Goal: Transaction & Acquisition: Subscribe to service/newsletter

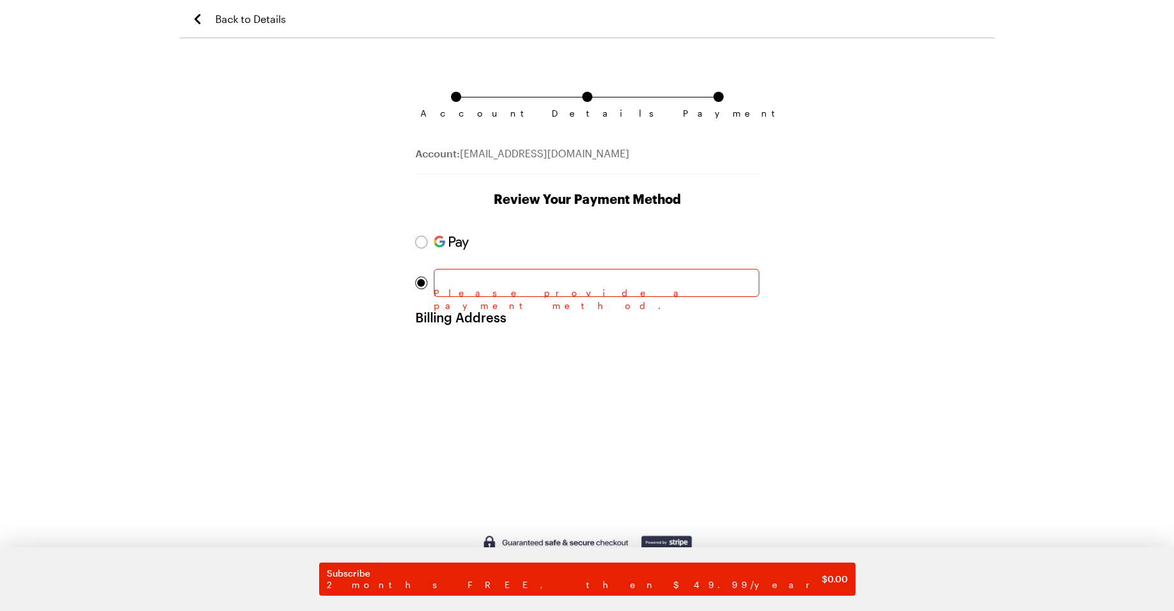
click at [460, 291] on div at bounding box center [597, 283] width 326 height 28
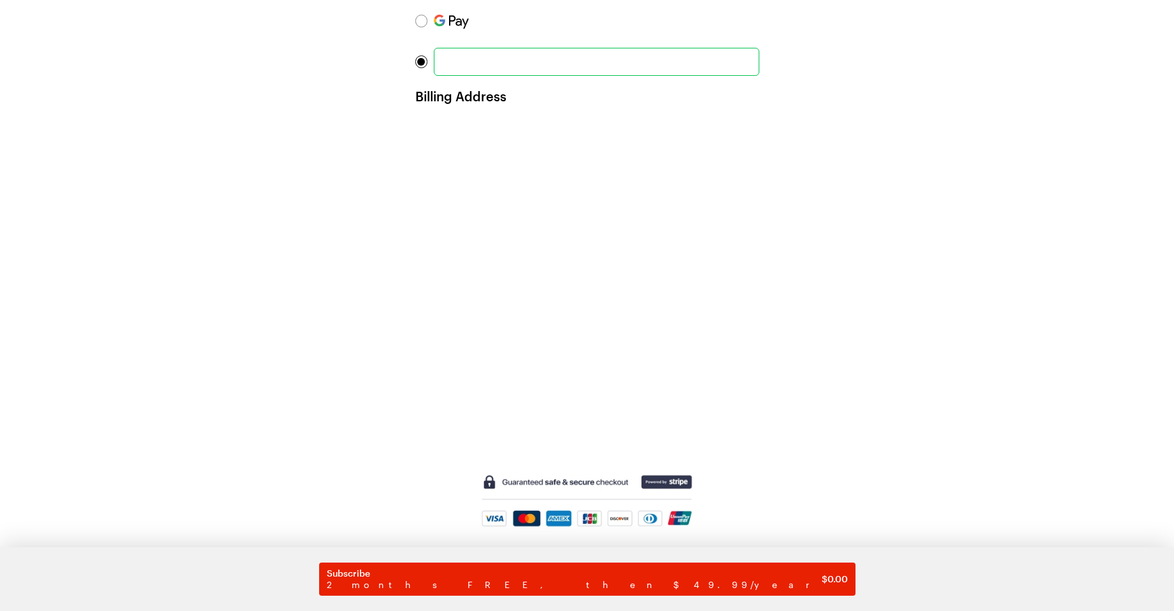
scroll to position [248, 0]
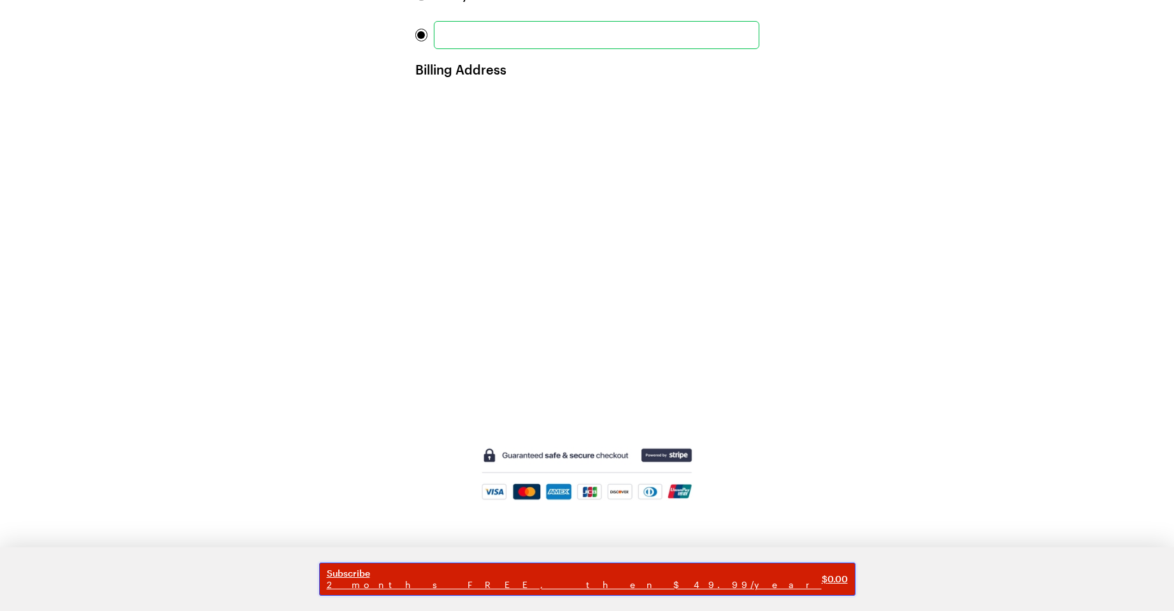
click at [616, 573] on span "Subscribe" at bounding box center [574, 573] width 495 height 11
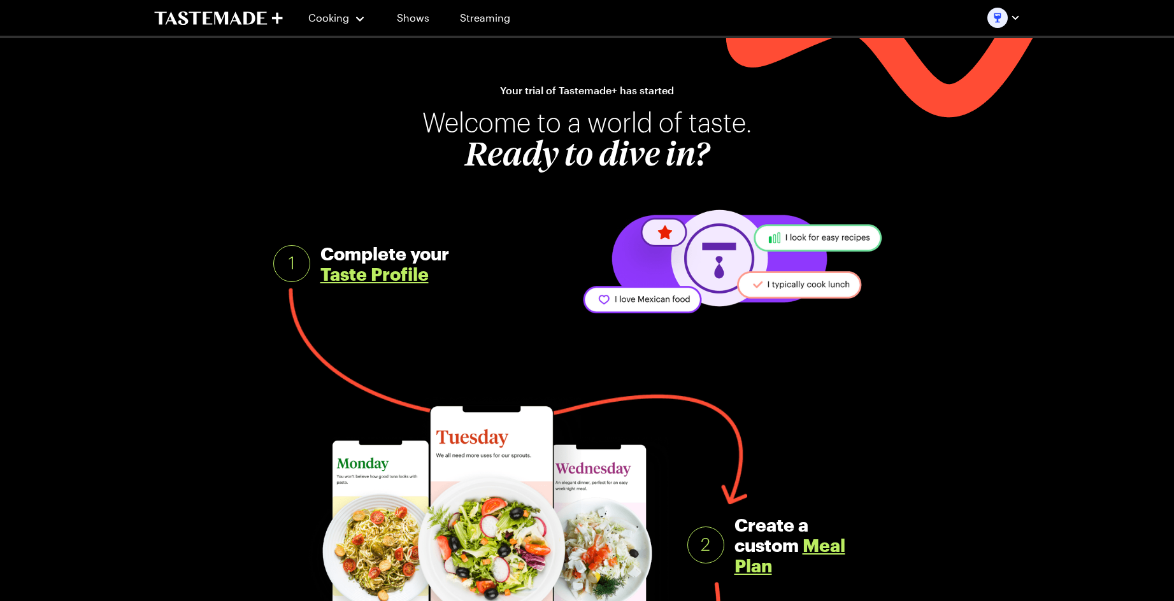
click at [391, 276] on link "Taste Profile" at bounding box center [374, 274] width 108 height 20
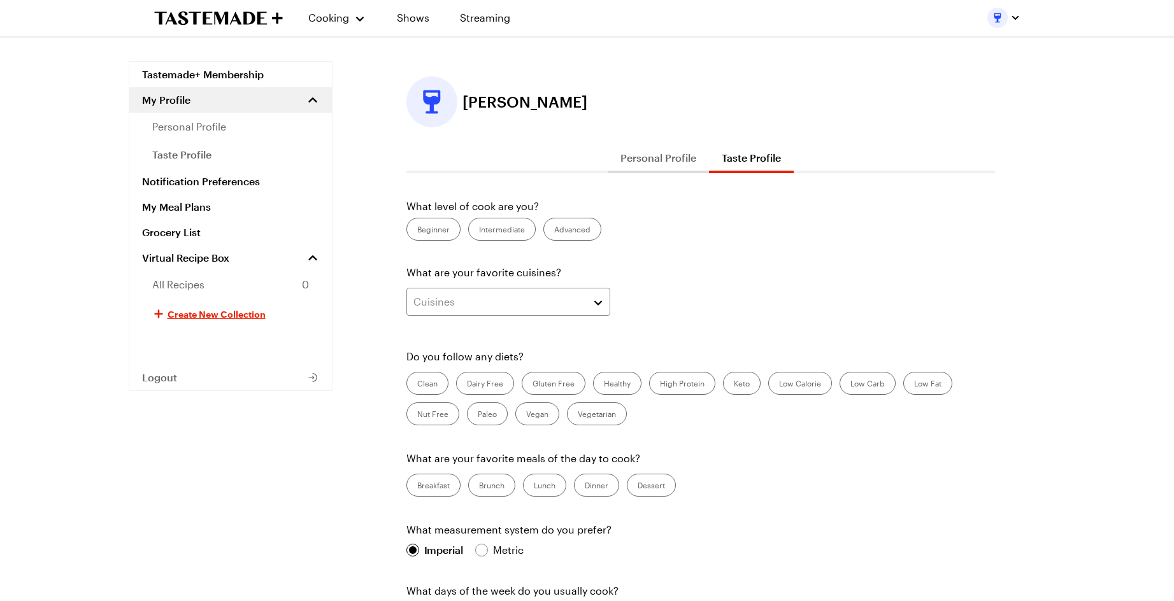
click at [484, 228] on label "Intermediate" at bounding box center [502, 229] width 68 height 23
click at [479, 231] on input "Intermediate" at bounding box center [479, 231] width 0 height 0
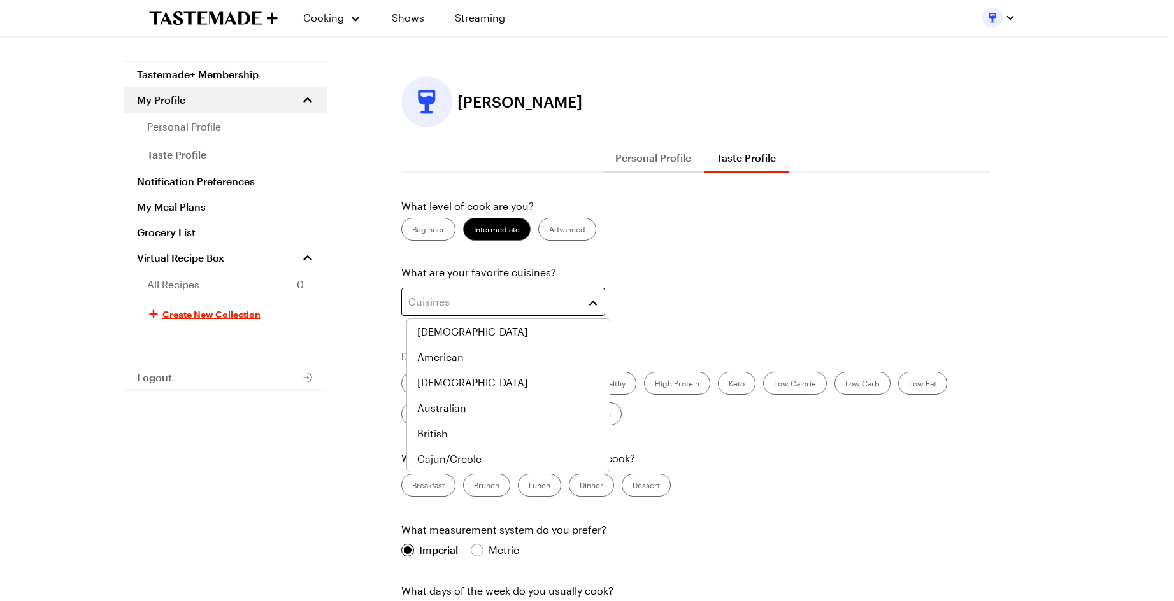
click at [496, 301] on div "Cuisines" at bounding box center [493, 301] width 171 height 15
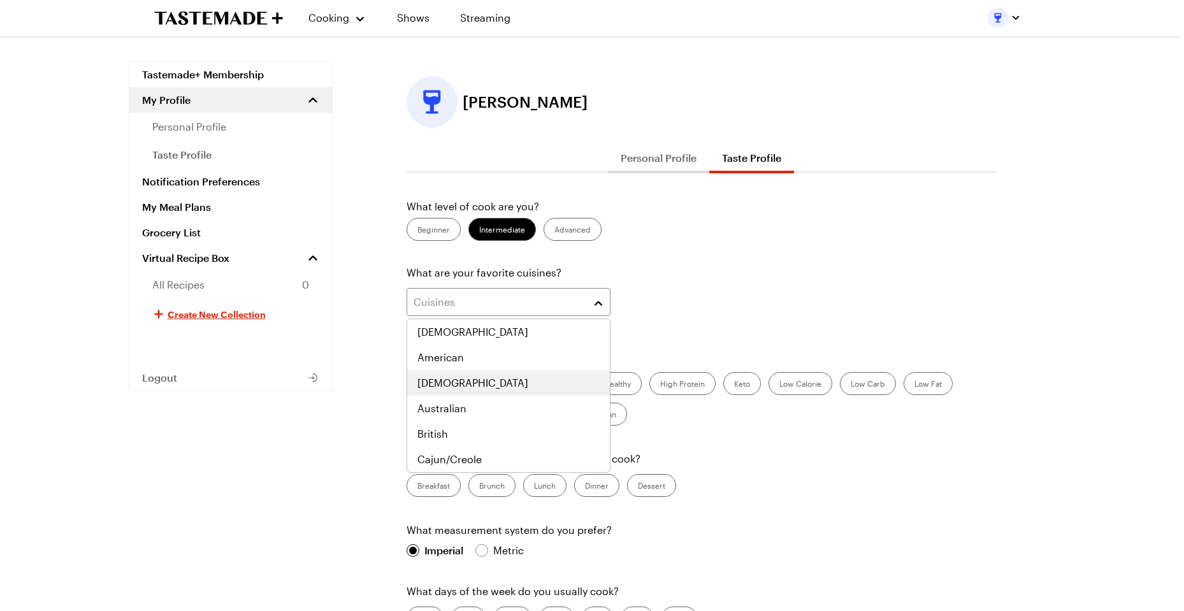
click at [494, 382] on div "[DEMOGRAPHIC_DATA]" at bounding box center [508, 382] width 182 height 15
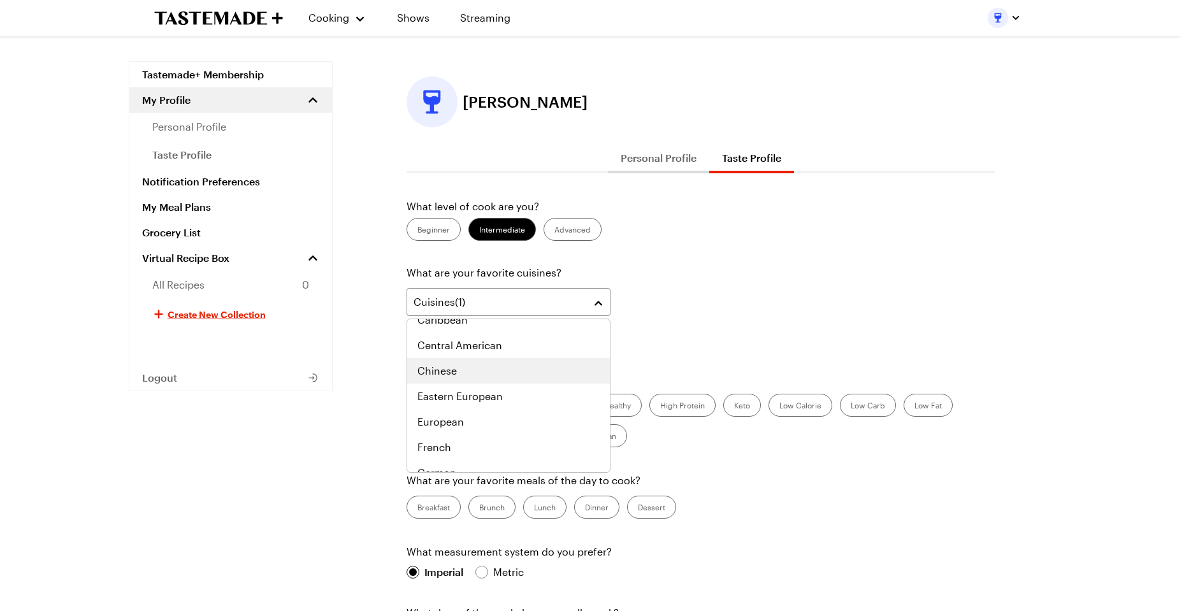
click at [517, 370] on div "Chinese" at bounding box center [508, 370] width 182 height 15
click at [521, 372] on div "Eastern European" at bounding box center [508, 370] width 182 height 15
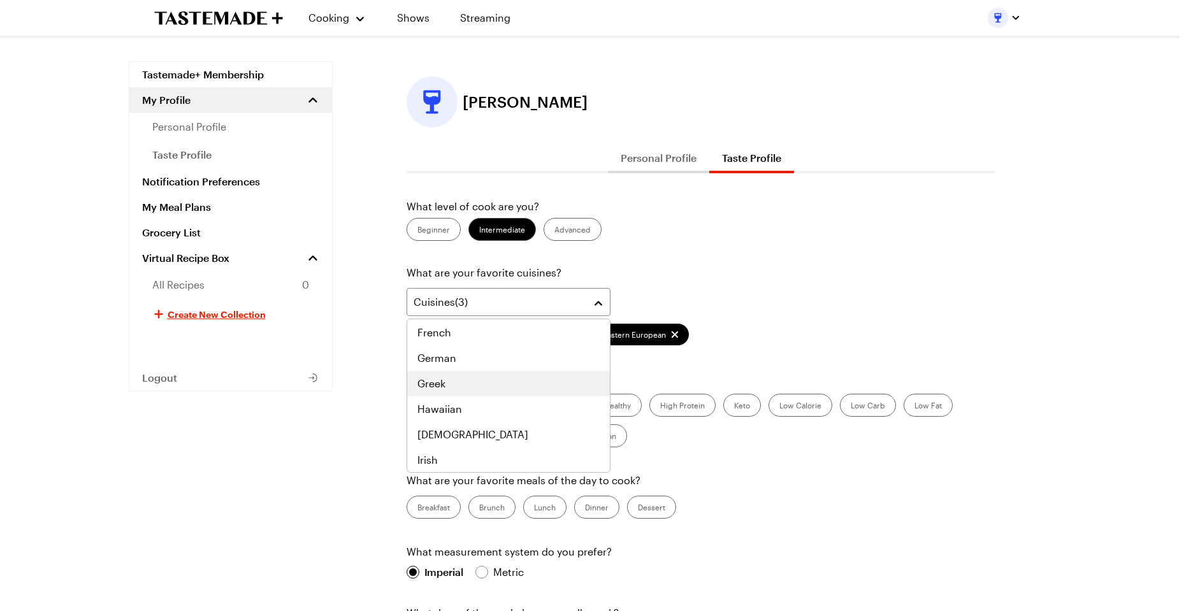
click at [504, 374] on div "Greek" at bounding box center [508, 383] width 203 height 25
click at [506, 388] on div "Hawaiian" at bounding box center [508, 383] width 182 height 15
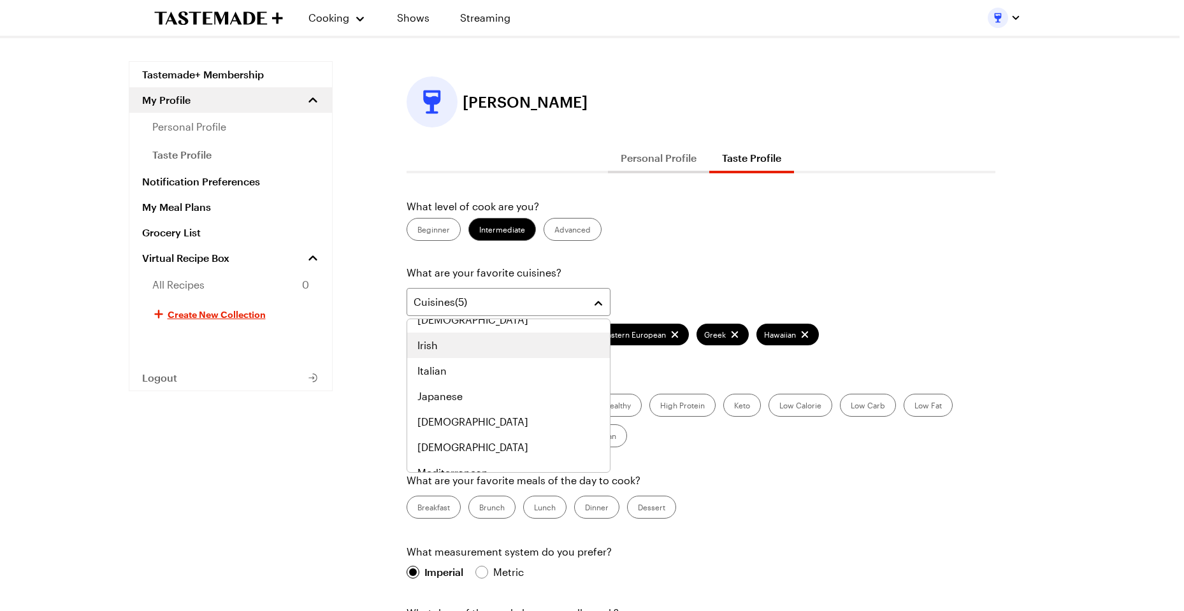
click at [511, 349] on div "Irish" at bounding box center [508, 345] width 182 height 15
click at [508, 350] on div "Italian" at bounding box center [508, 345] width 182 height 15
click at [507, 354] on div "Japanese" at bounding box center [508, 345] width 203 height 25
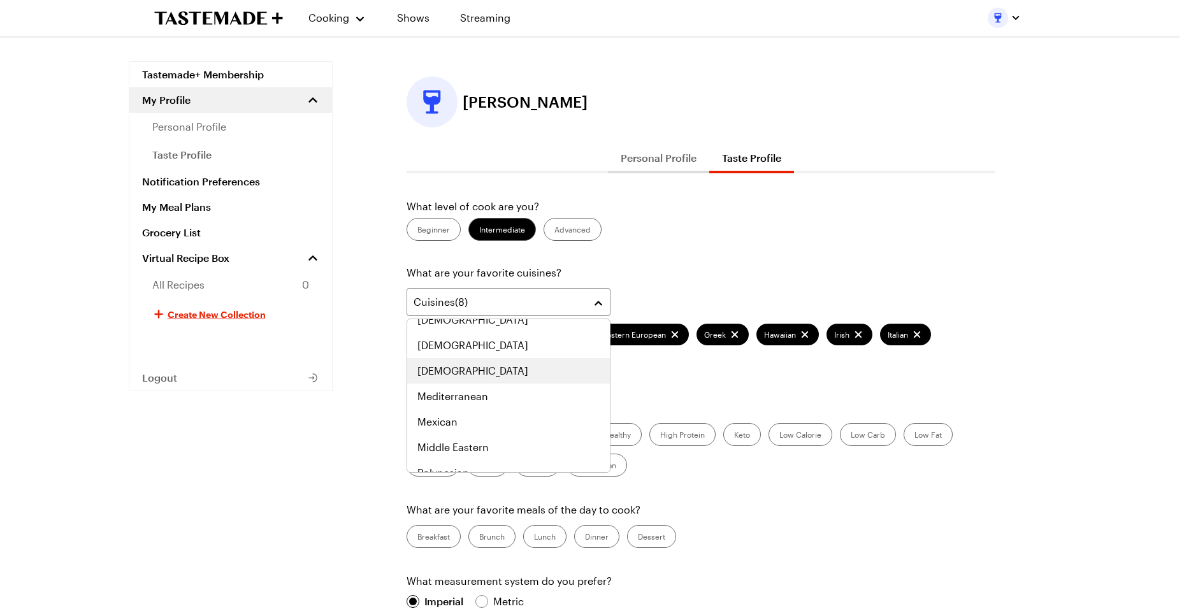
click at [515, 371] on div "[DEMOGRAPHIC_DATA]" at bounding box center [508, 370] width 182 height 15
click at [519, 376] on div "Mediterranean" at bounding box center [508, 370] width 182 height 15
click at [517, 375] on div "Mexican" at bounding box center [508, 370] width 182 height 15
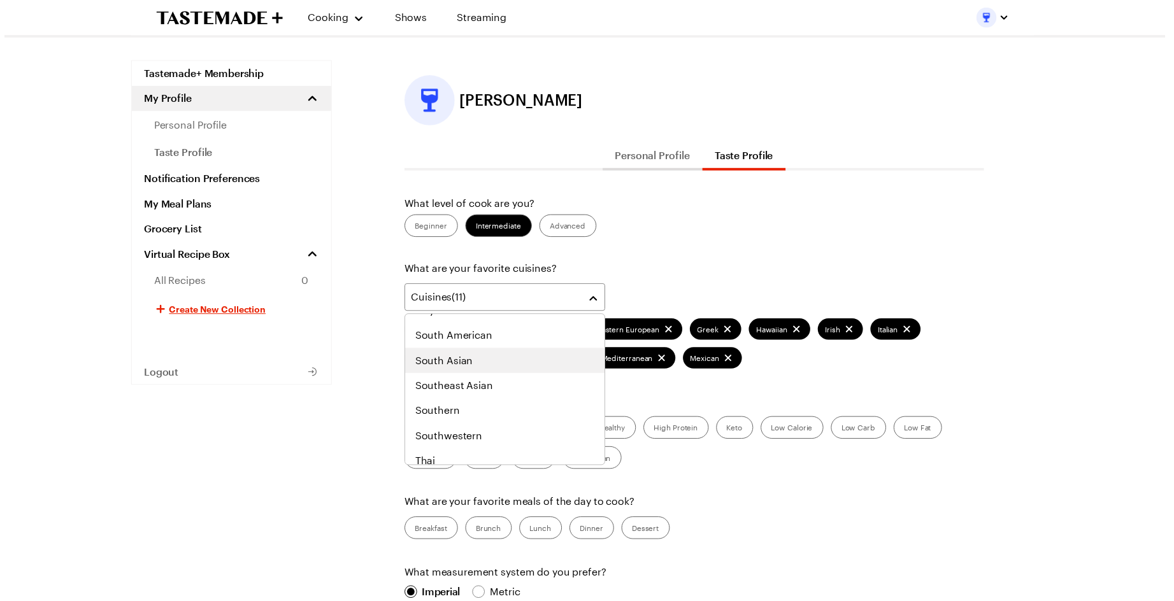
scroll to position [663, 0]
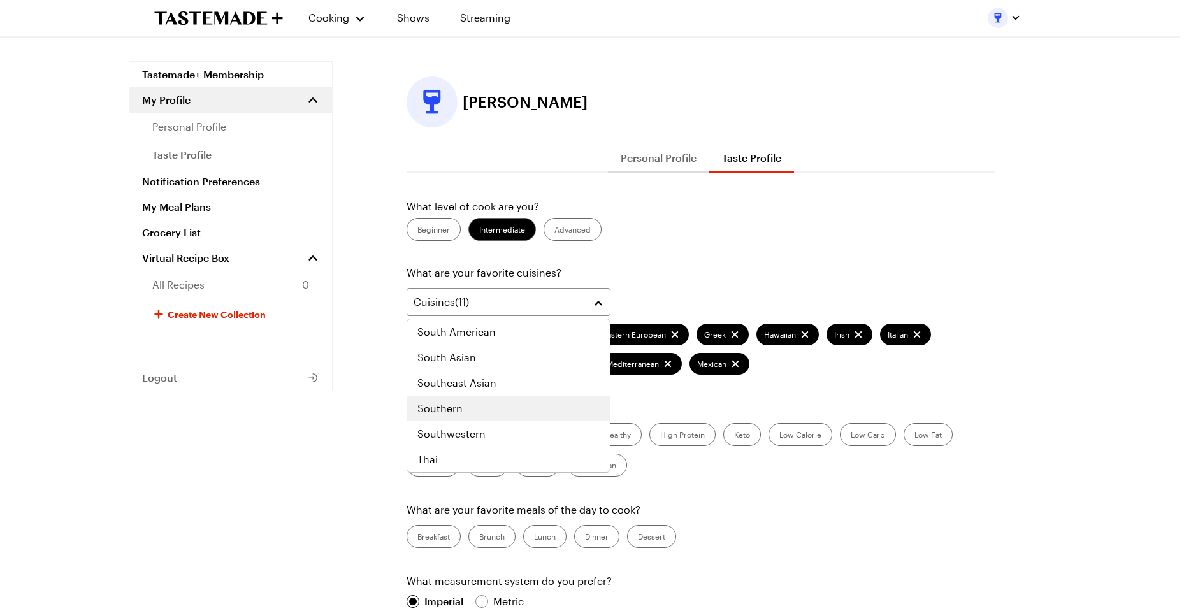
click at [511, 408] on div "Southern" at bounding box center [508, 408] width 182 height 15
click at [505, 430] on div "Southwestern" at bounding box center [508, 433] width 182 height 15
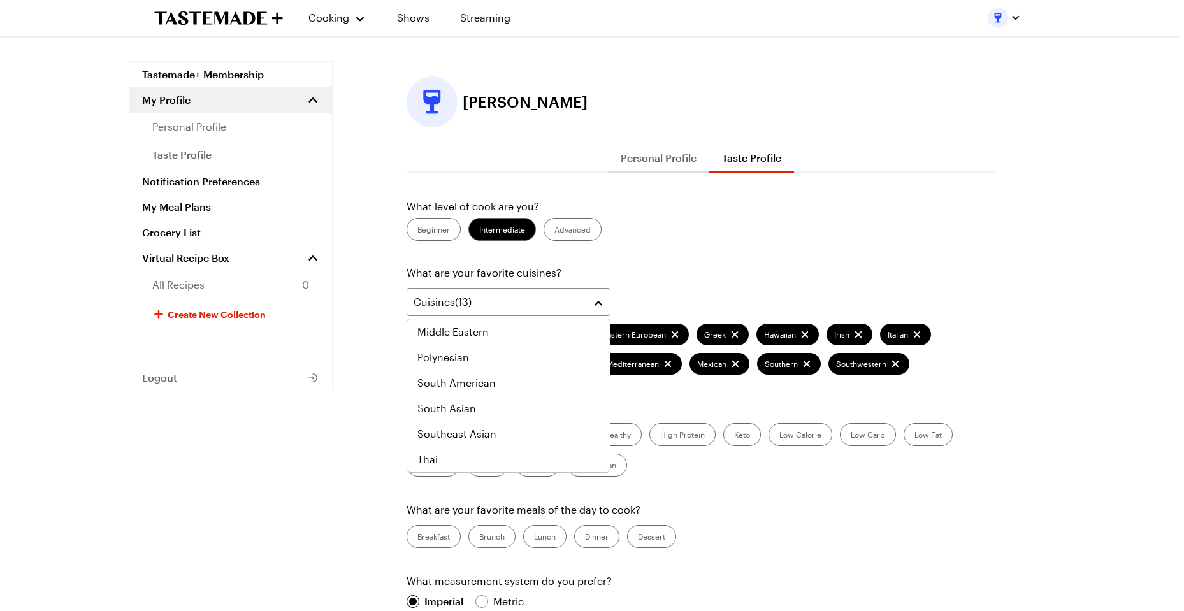
click at [328, 548] on div "Tastemade+ Membership My Profile personal profile taste profile Notification Pr…" at bounding box center [587, 471] width 917 height 821
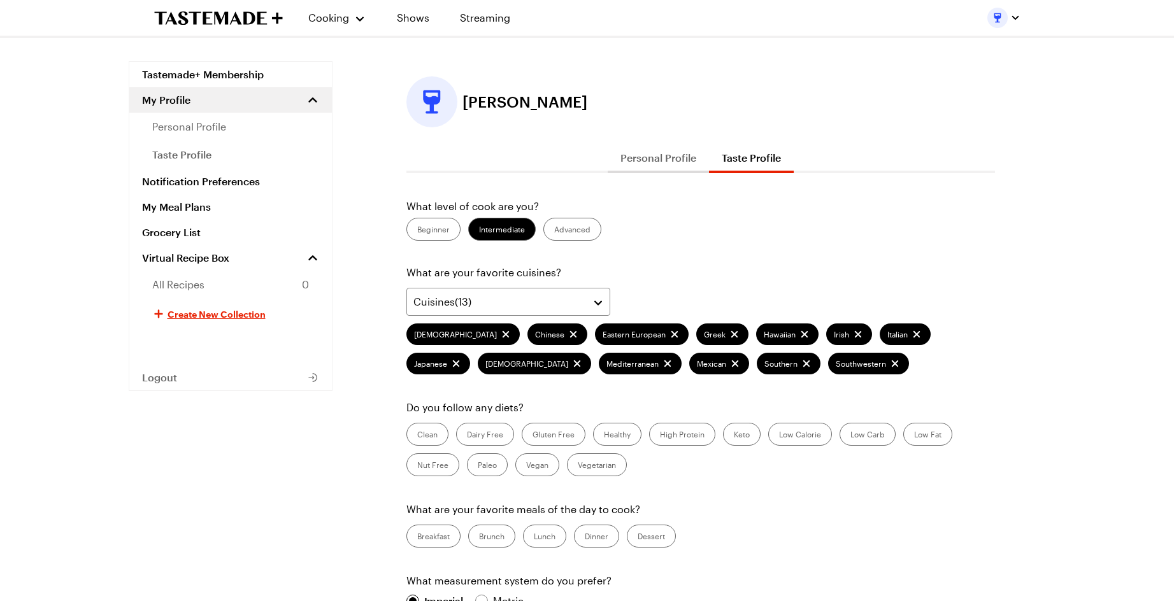
click at [677, 436] on label "High Protein" at bounding box center [682, 434] width 66 height 23
click at [660, 436] on Protein "High Protein" at bounding box center [660, 436] width 0 height 0
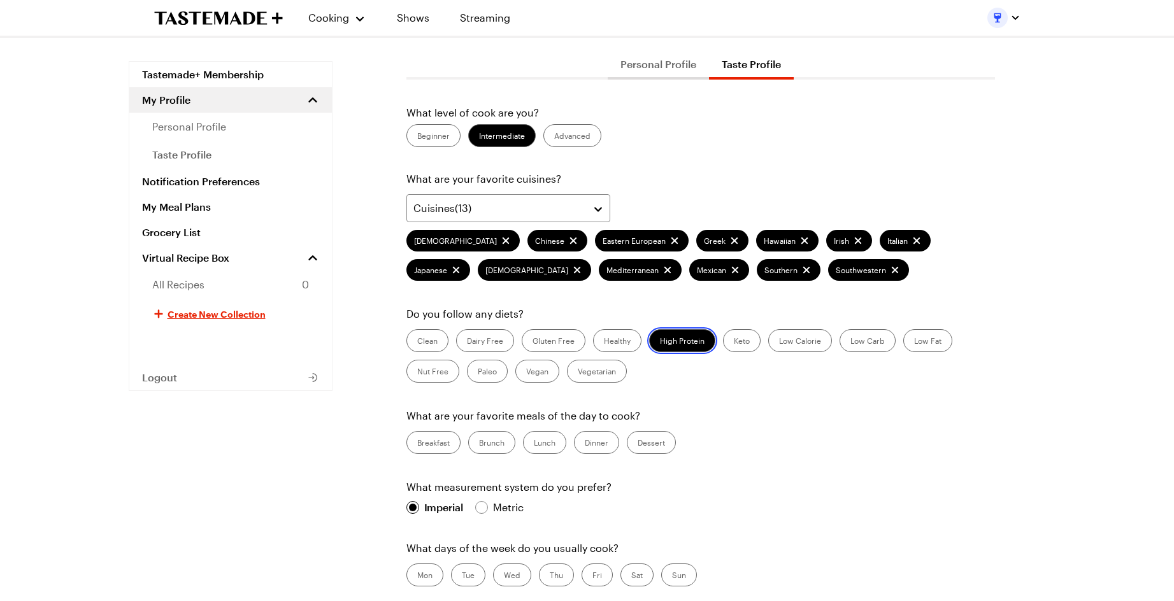
scroll to position [127, 0]
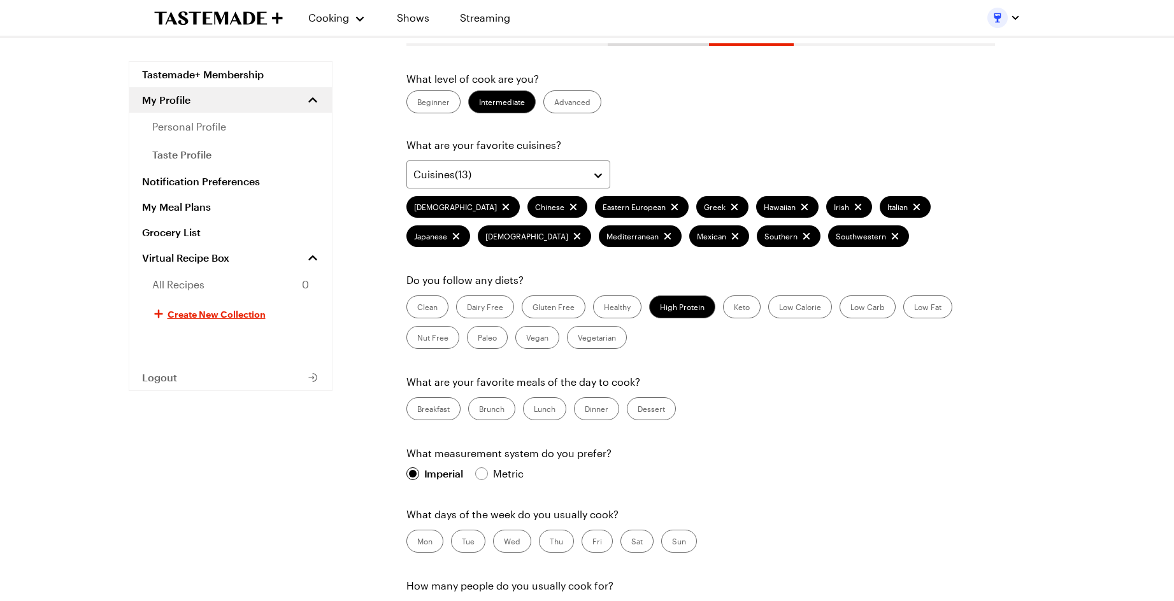
click at [444, 405] on label "Breakfast" at bounding box center [434, 409] width 54 height 23
click at [417, 410] on input "Breakfast" at bounding box center [417, 410] width 0 height 0
click at [501, 412] on label "Brunch" at bounding box center [491, 409] width 47 height 23
click at [479, 410] on input "Brunch" at bounding box center [479, 410] width 0 height 0
click at [601, 408] on label "Dinner" at bounding box center [596, 409] width 45 height 23
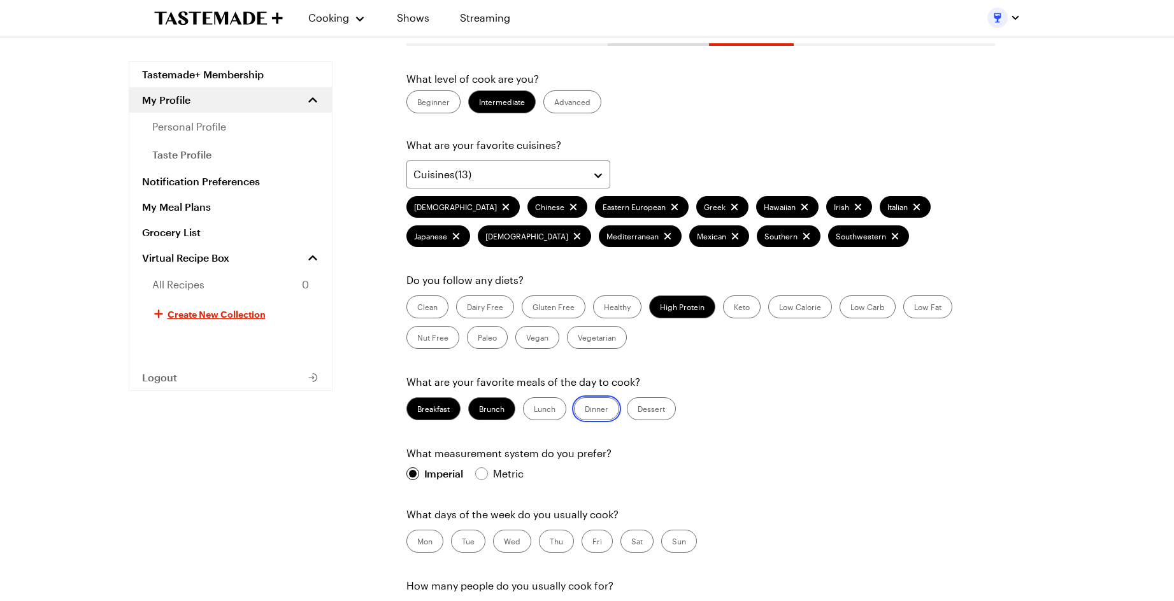
click at [585, 410] on input "Dinner" at bounding box center [585, 410] width 0 height 0
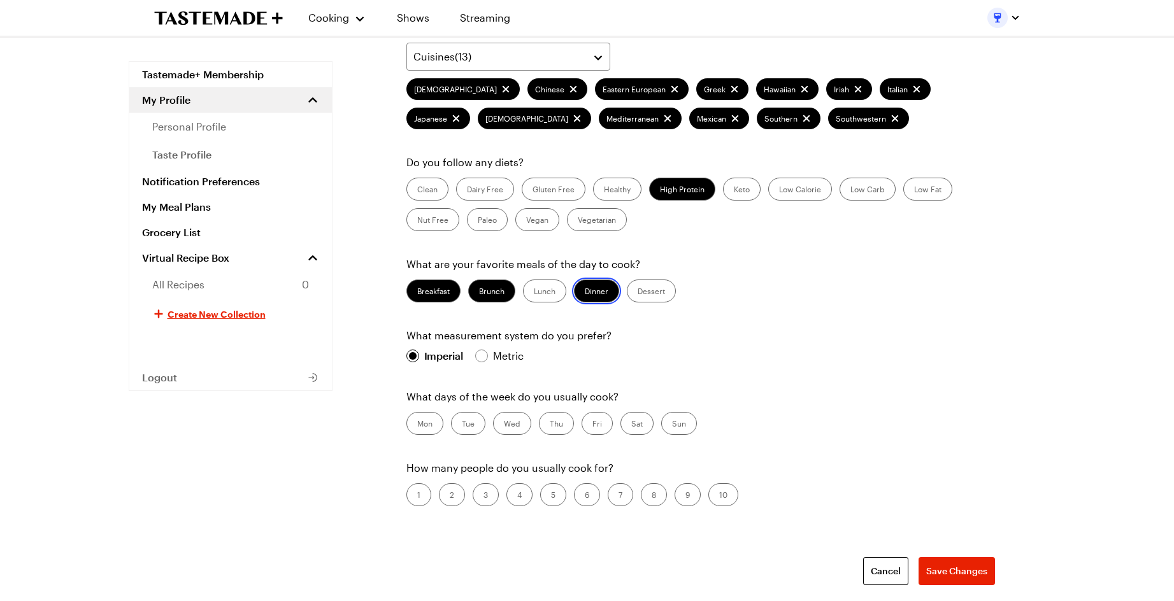
scroll to position [255, 0]
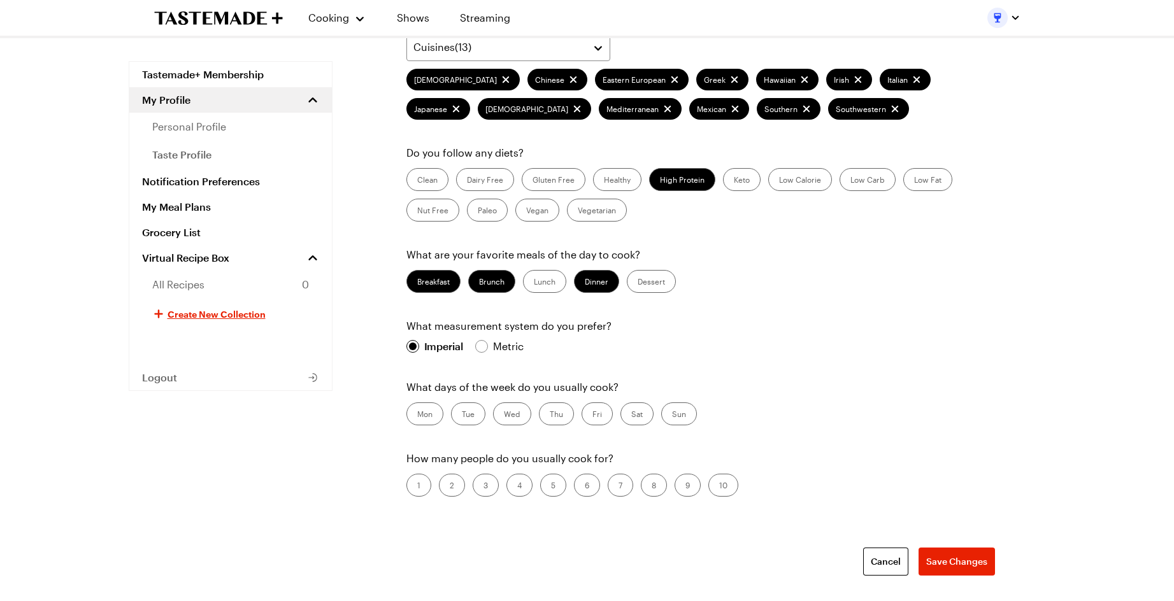
click at [515, 419] on label "Wed" at bounding box center [512, 414] width 38 height 23
click at [504, 415] on input "Wed" at bounding box center [504, 415] width 0 height 0
click at [556, 417] on label "Thu" at bounding box center [556, 414] width 35 height 23
click at [550, 415] on input "Thu" at bounding box center [550, 415] width 0 height 0
drag, startPoint x: 642, startPoint y: 416, endPoint x: 656, endPoint y: 416, distance: 14.7
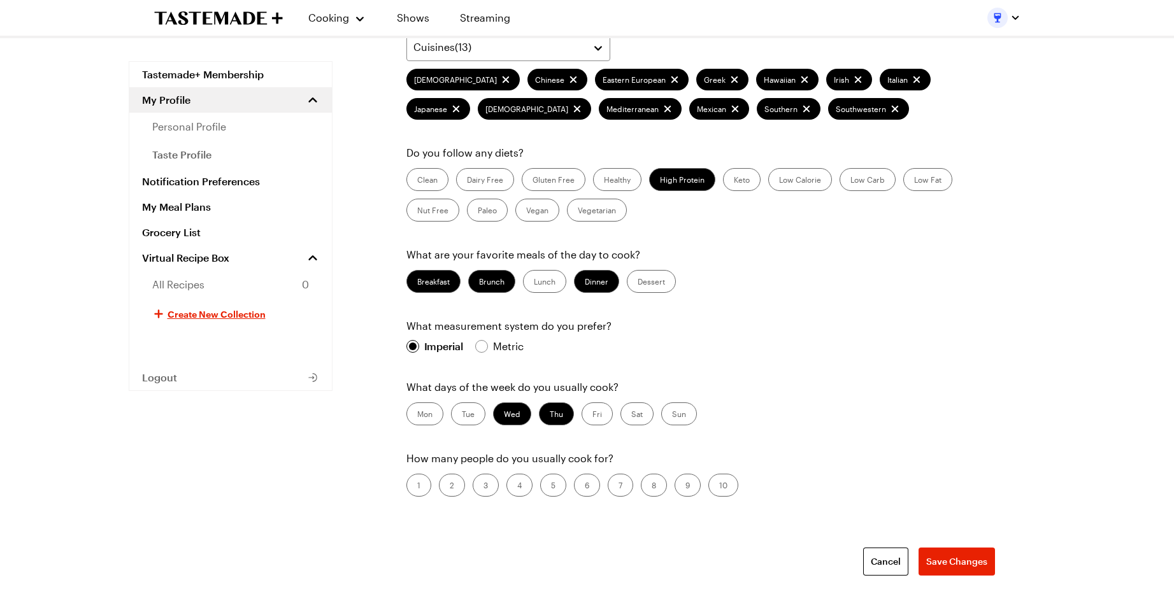
click at [642, 416] on label "Sat" at bounding box center [637, 414] width 33 height 23
click at [631, 415] on input "Sat" at bounding box center [631, 415] width 0 height 0
click at [687, 413] on label "Sun" at bounding box center [679, 414] width 36 height 23
click at [672, 415] on input "Sun" at bounding box center [672, 415] width 0 height 0
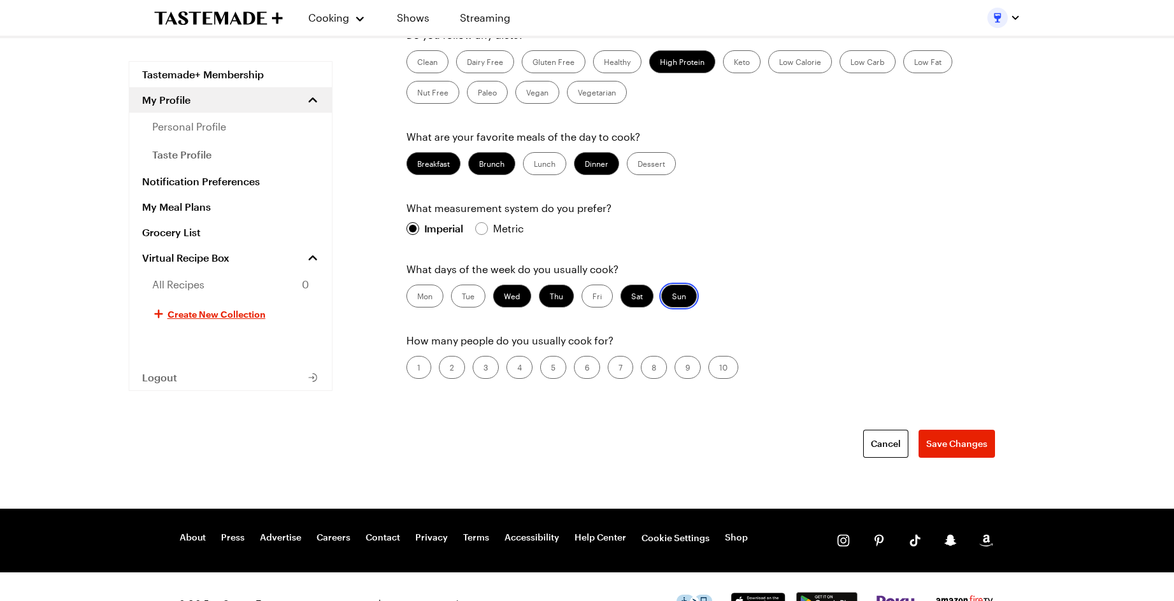
scroll to position [382, 0]
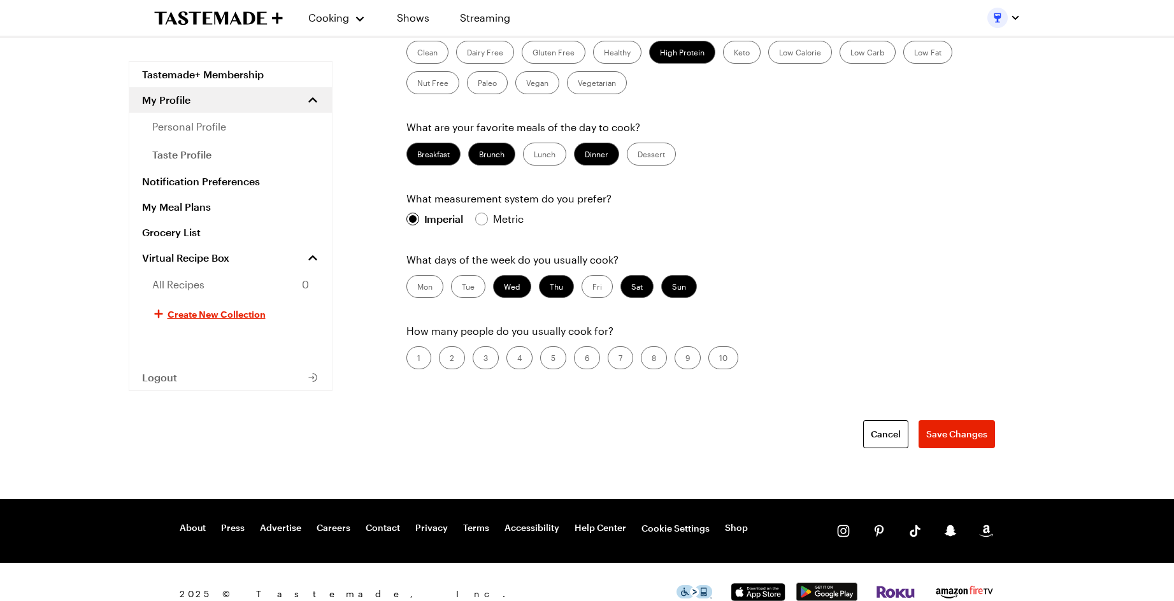
click at [455, 366] on label "2" at bounding box center [452, 358] width 26 height 23
click at [450, 359] on input "2" at bounding box center [450, 359] width 0 height 0
click at [947, 435] on span "Save Changes" at bounding box center [956, 434] width 61 height 13
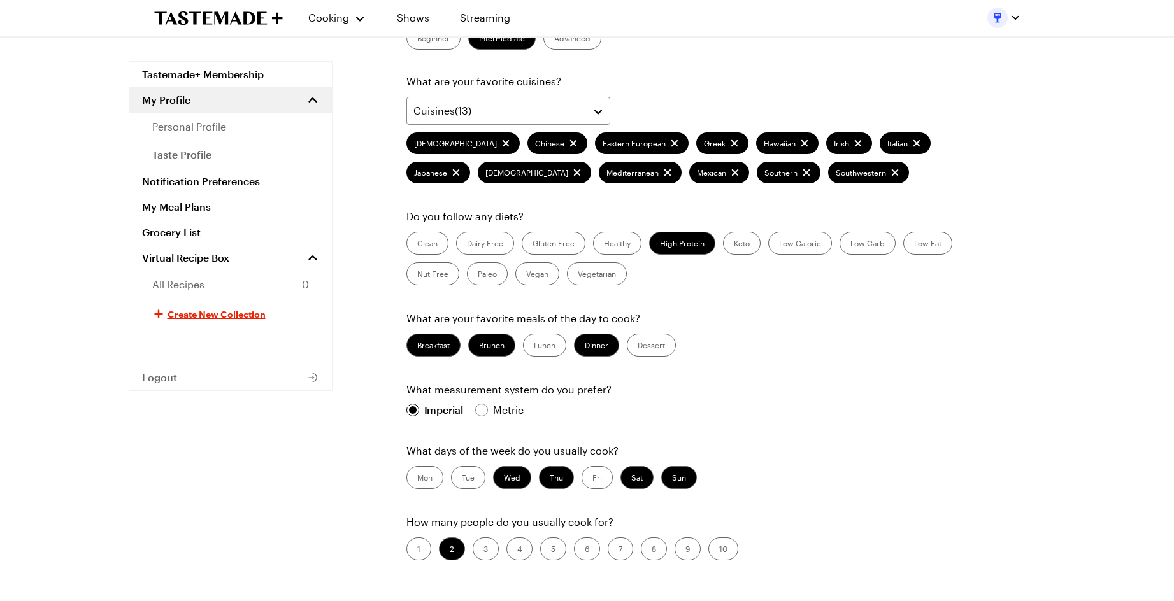
scroll to position [0, 0]
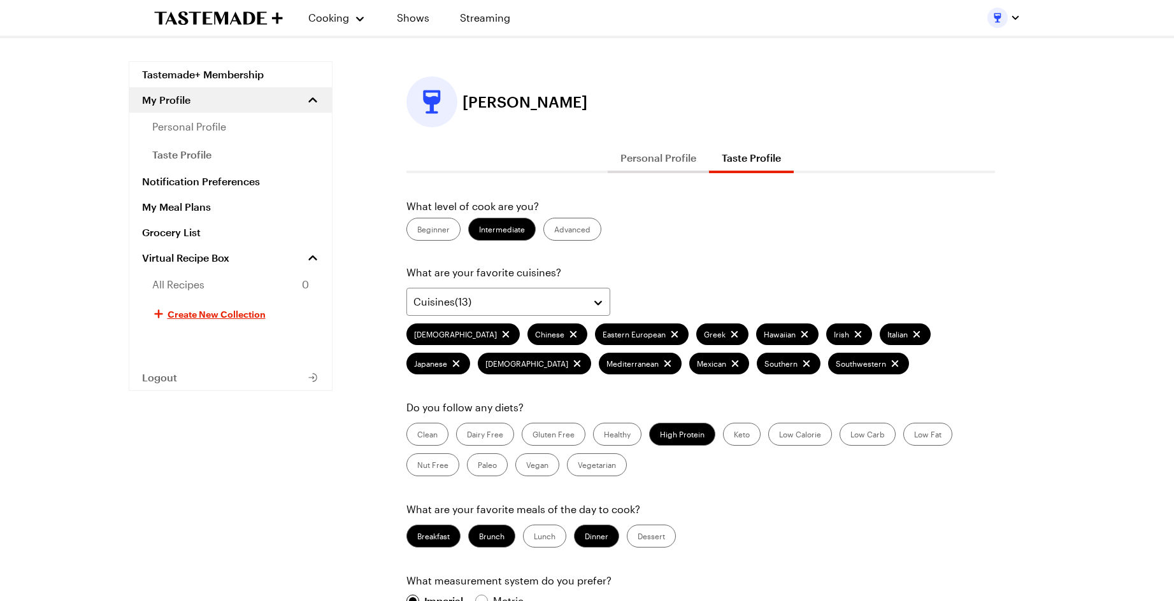
click at [658, 170] on button "Personal Profile" at bounding box center [658, 158] width 101 height 31
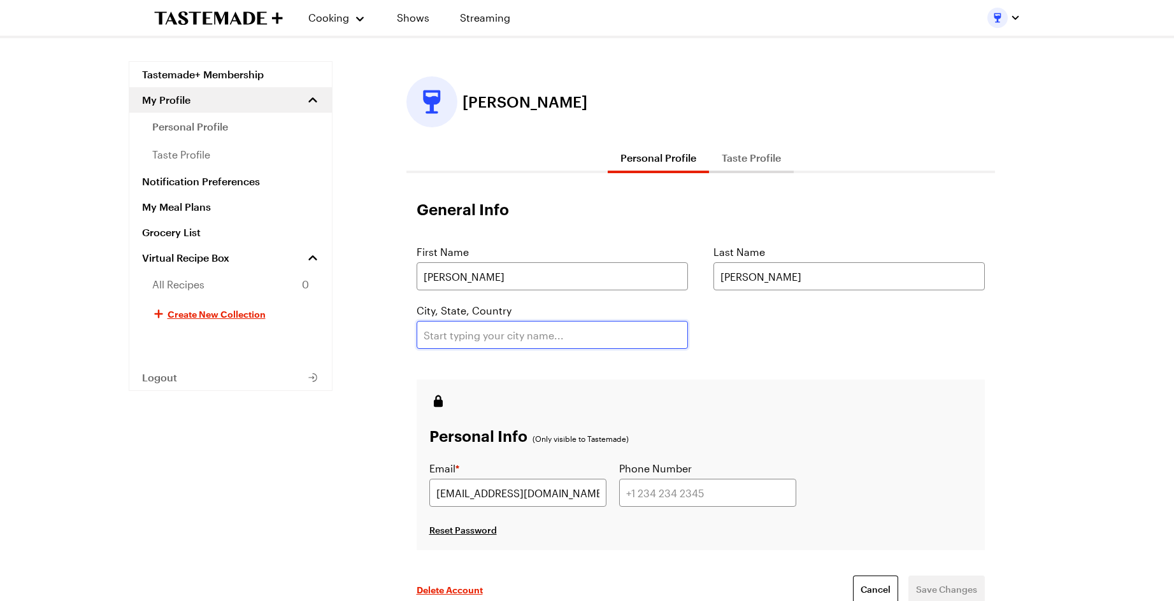
click at [500, 336] on input "text" at bounding box center [552, 335] width 271 height 28
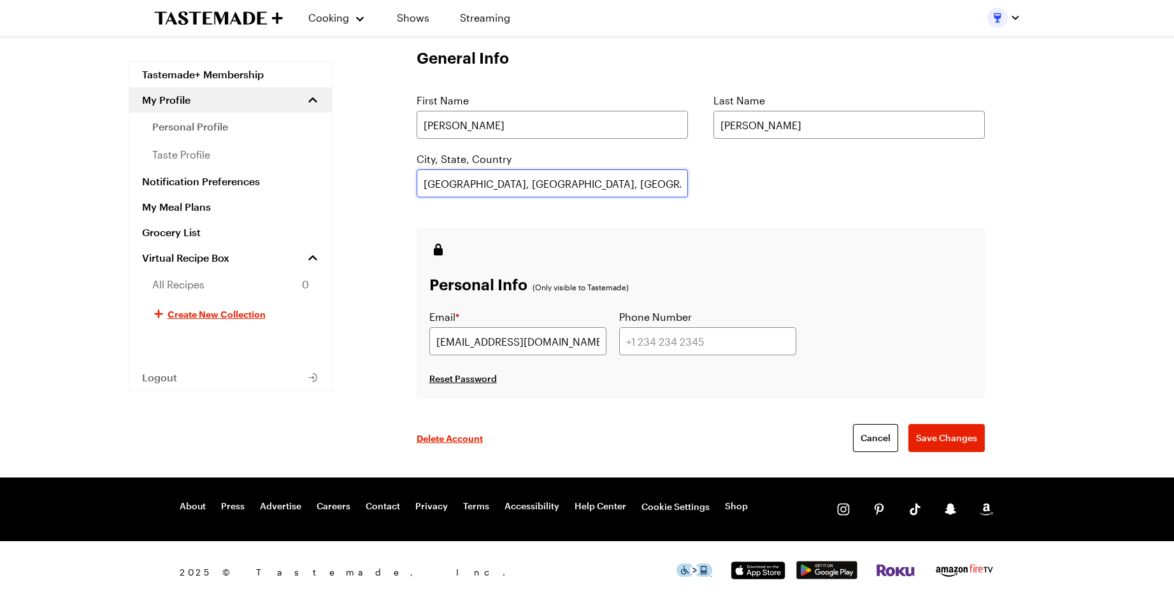
scroll to position [154, 0]
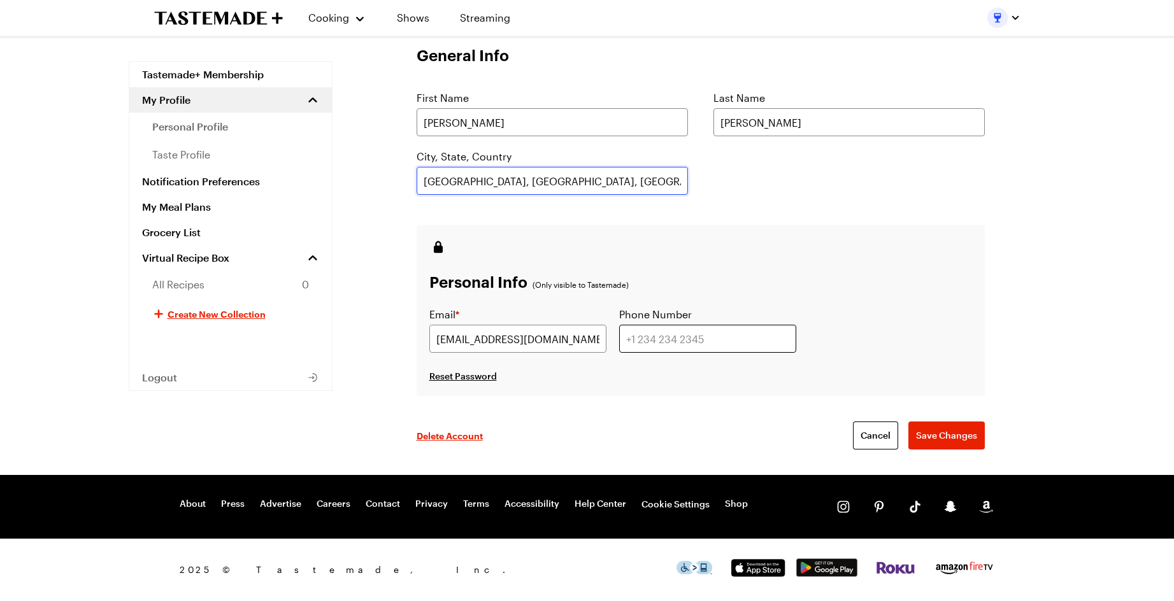
type input "[GEOGRAPHIC_DATA], [GEOGRAPHIC_DATA], [GEOGRAPHIC_DATA]"
click at [649, 341] on input "tel" at bounding box center [707, 339] width 177 height 28
click at [663, 338] on input "41926624214" at bounding box center [707, 339] width 177 height 28
click at [662, 339] on input "41926624214" at bounding box center [707, 339] width 177 height 28
click at [945, 434] on span "Save Changes" at bounding box center [946, 435] width 61 height 13
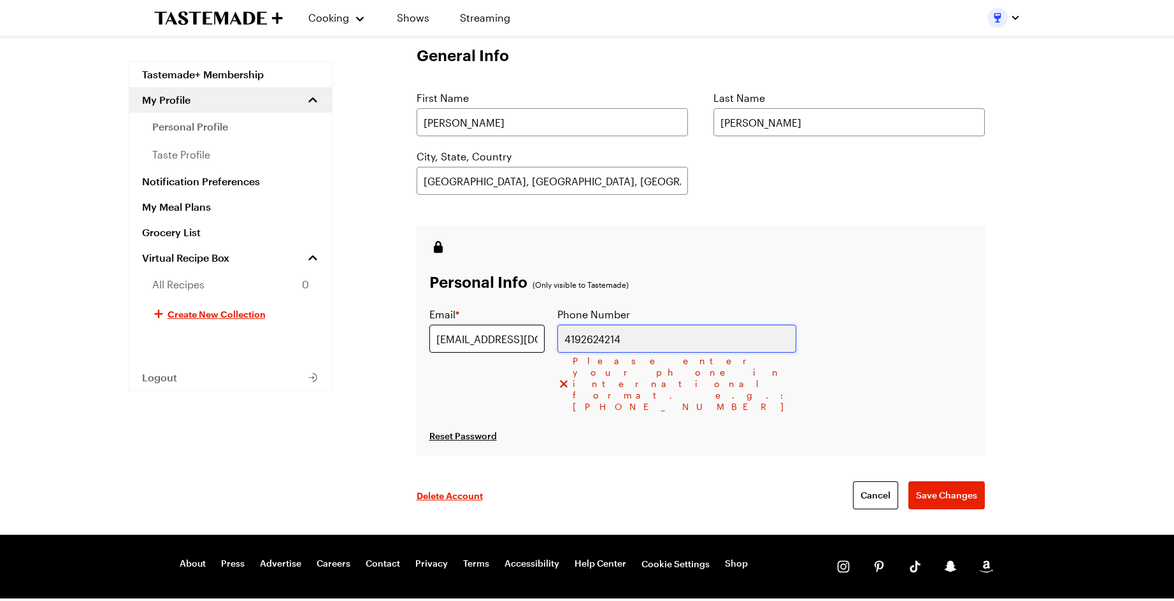
drag, startPoint x: 706, startPoint y: 342, endPoint x: 603, endPoint y: 345, distance: 102.6
click at [603, 345] on div "Email * [EMAIL_ADDRESS][DOMAIN_NAME] Phone Number [PHONE_NUMBER] Please enter y…" at bounding box center [612, 360] width 367 height 106
click at [928, 482] on button "Save Changes" at bounding box center [947, 496] width 76 height 28
click at [937, 489] on span "Save Changes" at bounding box center [946, 495] width 61 height 13
click at [627, 342] on input "[PHONE_NUMBER]" at bounding box center [677, 339] width 239 height 28
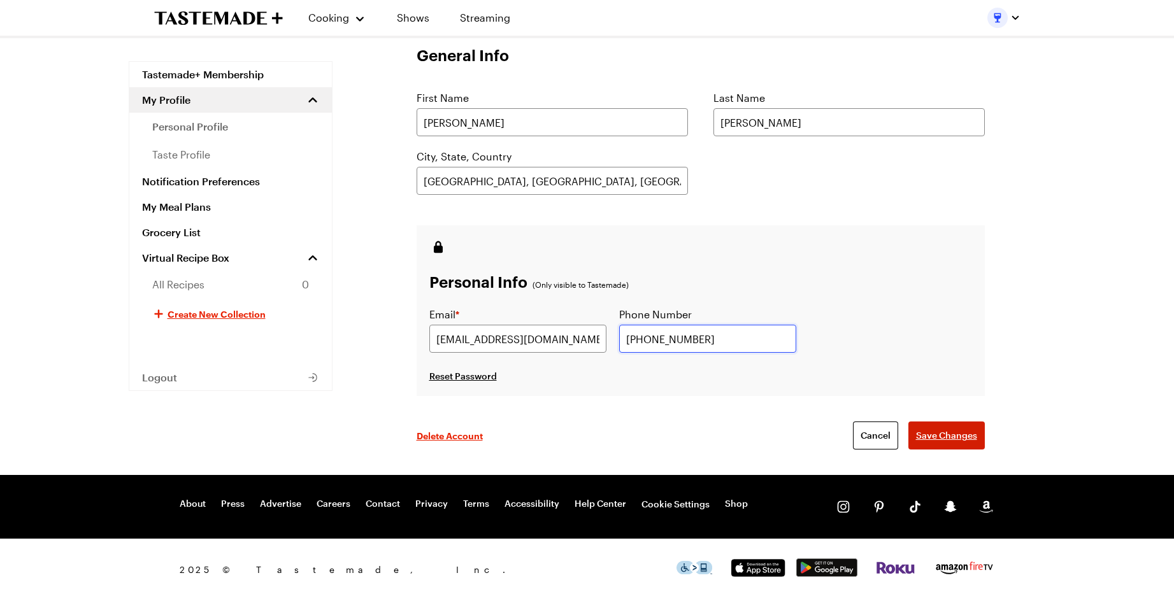
type input "[PHONE_NUMBER]"
click at [960, 440] on span "Save Changes" at bounding box center [946, 435] width 61 height 13
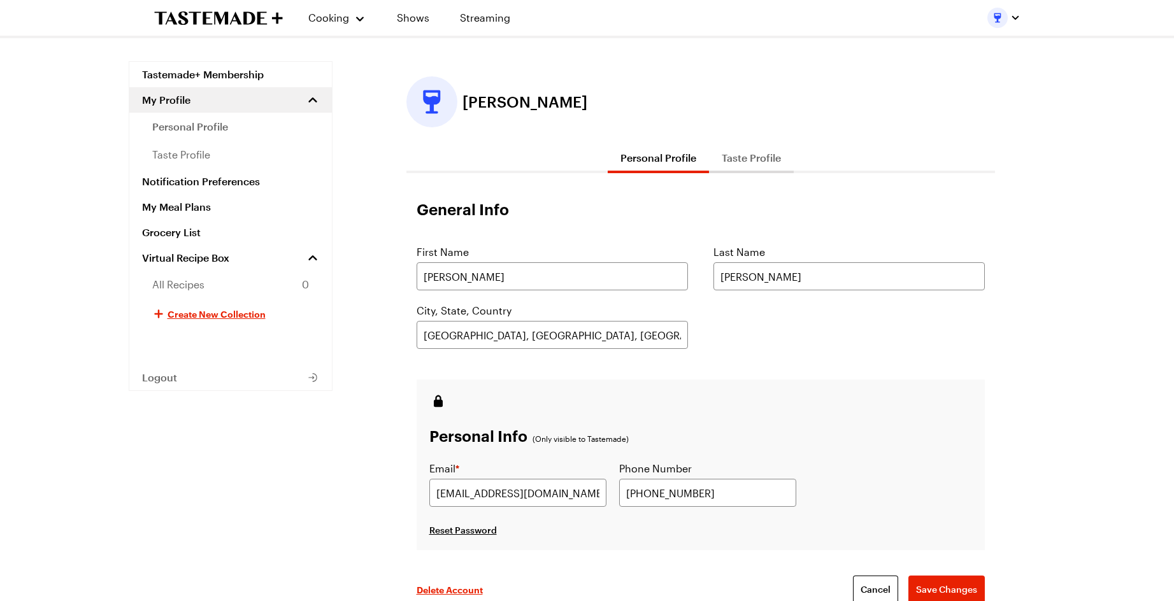
click at [206, 24] on icon "To Tastemade Home Page" at bounding box center [191, 17] width 74 height 13
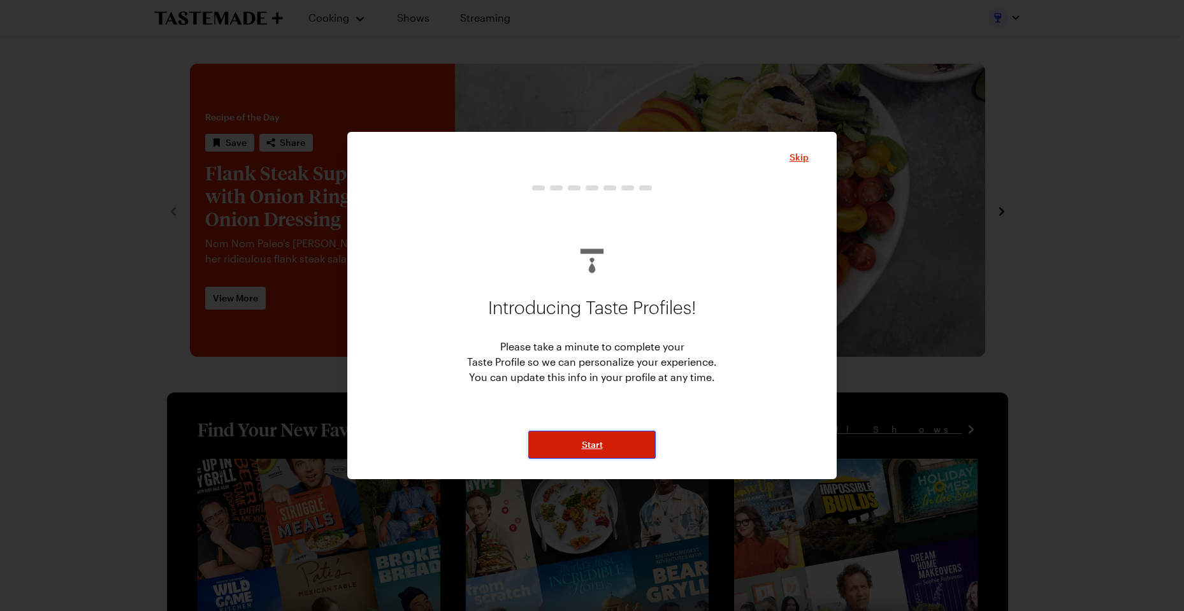
click at [591, 442] on span "Start" at bounding box center [592, 444] width 21 height 13
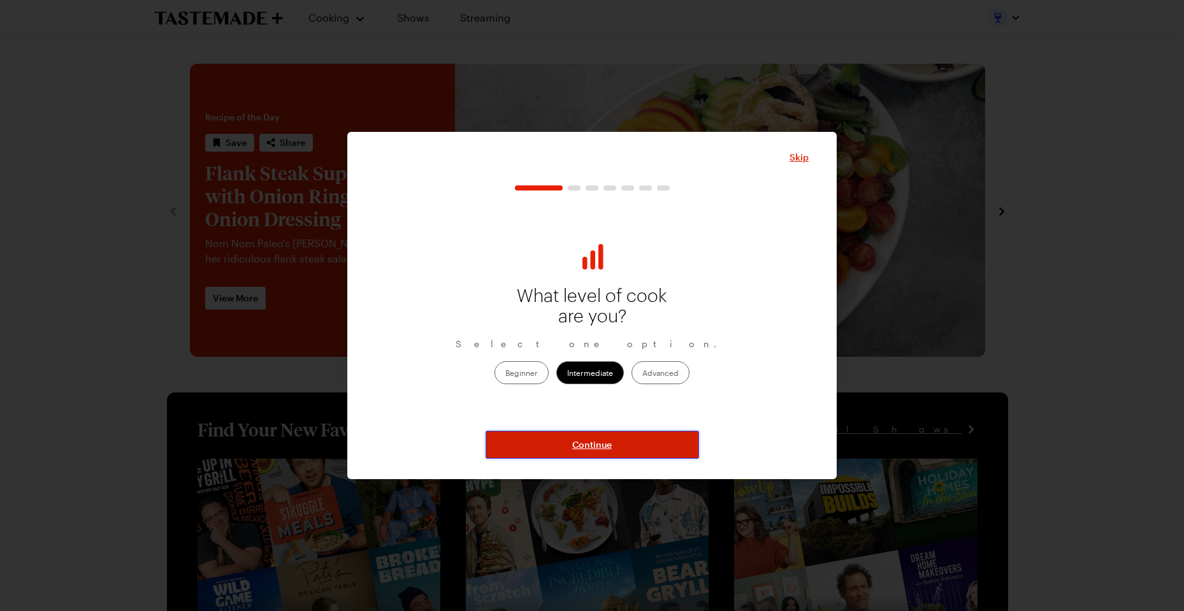
click at [591, 442] on span "Continue" at bounding box center [592, 444] width 40 height 13
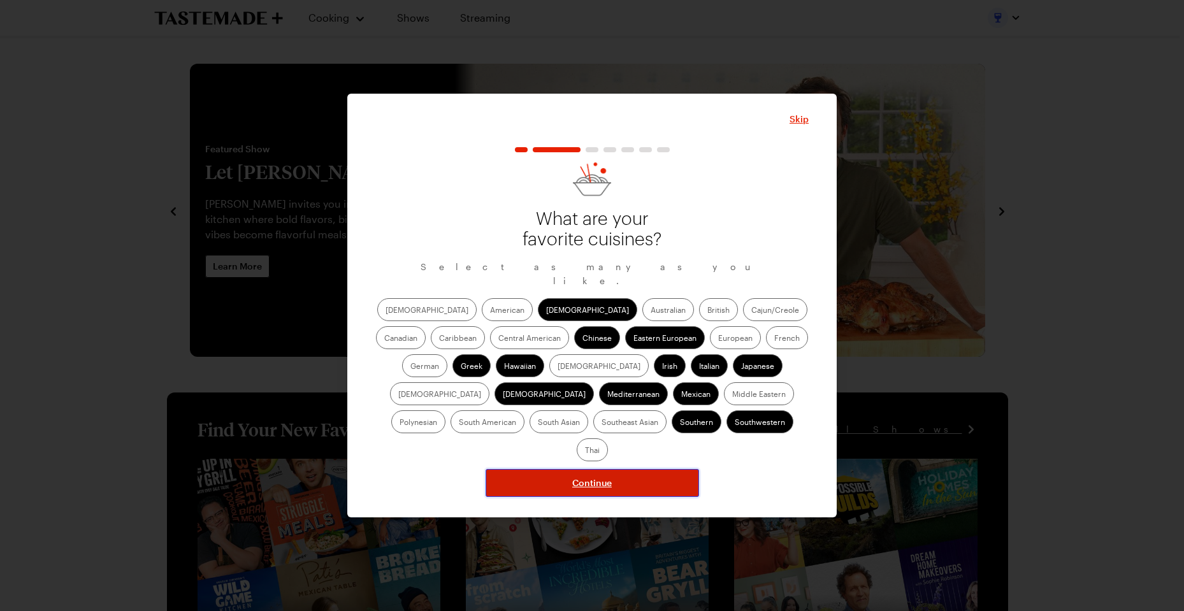
click at [591, 477] on span "Continue" at bounding box center [592, 483] width 40 height 13
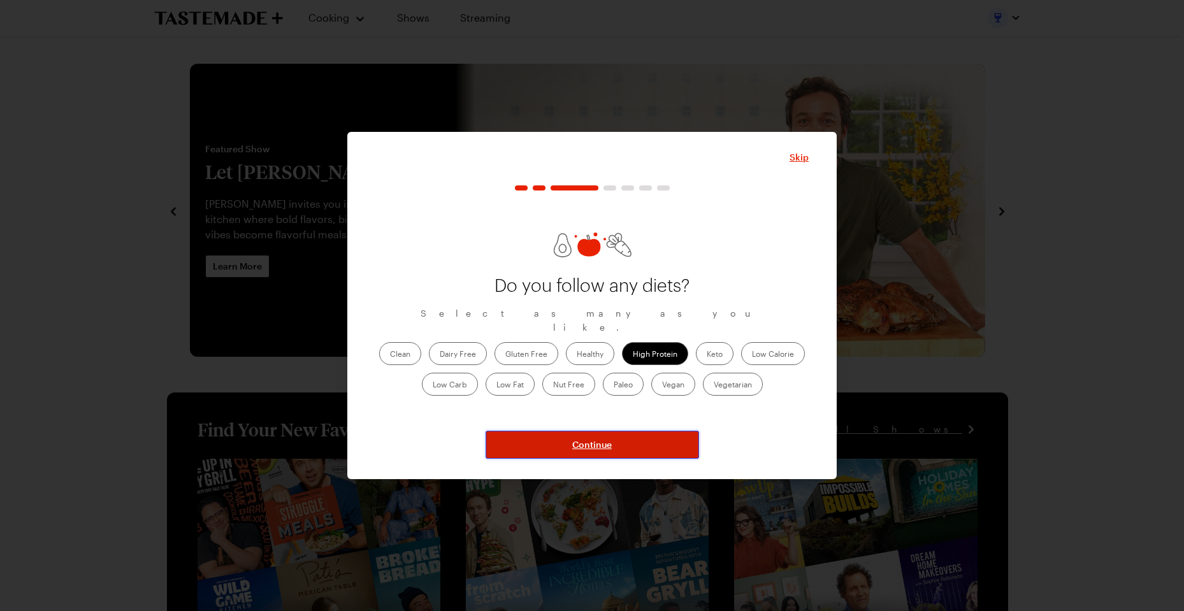
click at [587, 444] on span "Continue" at bounding box center [592, 444] width 40 height 13
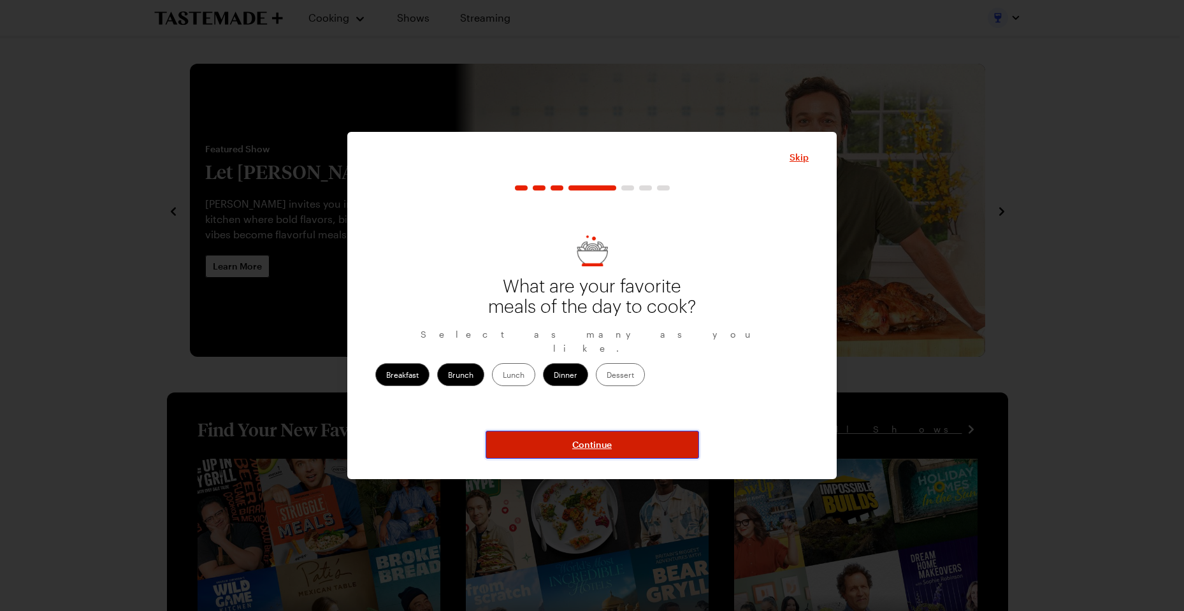
click at [587, 444] on span "Continue" at bounding box center [592, 444] width 40 height 13
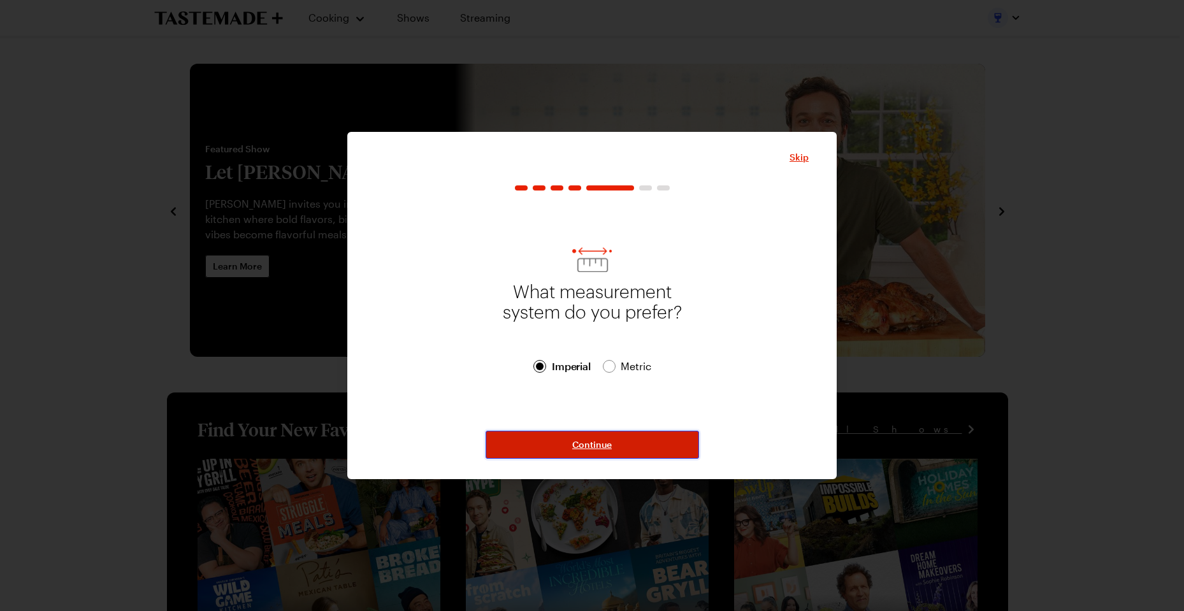
click at [587, 444] on span "Continue" at bounding box center [592, 444] width 40 height 13
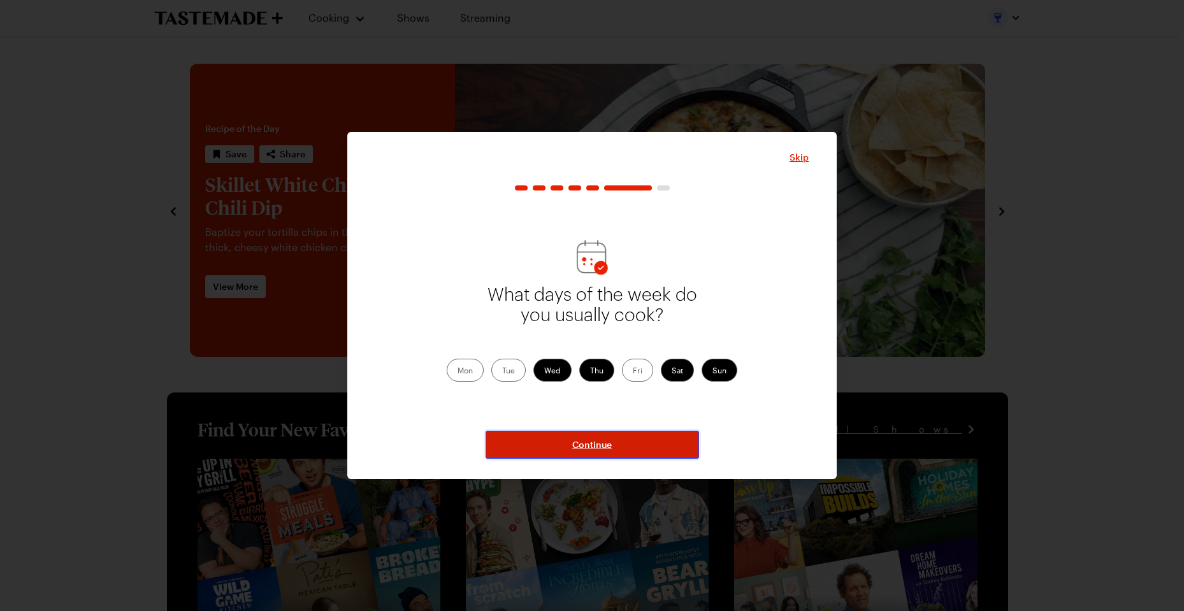
click at [588, 444] on span "Continue" at bounding box center [592, 444] width 40 height 13
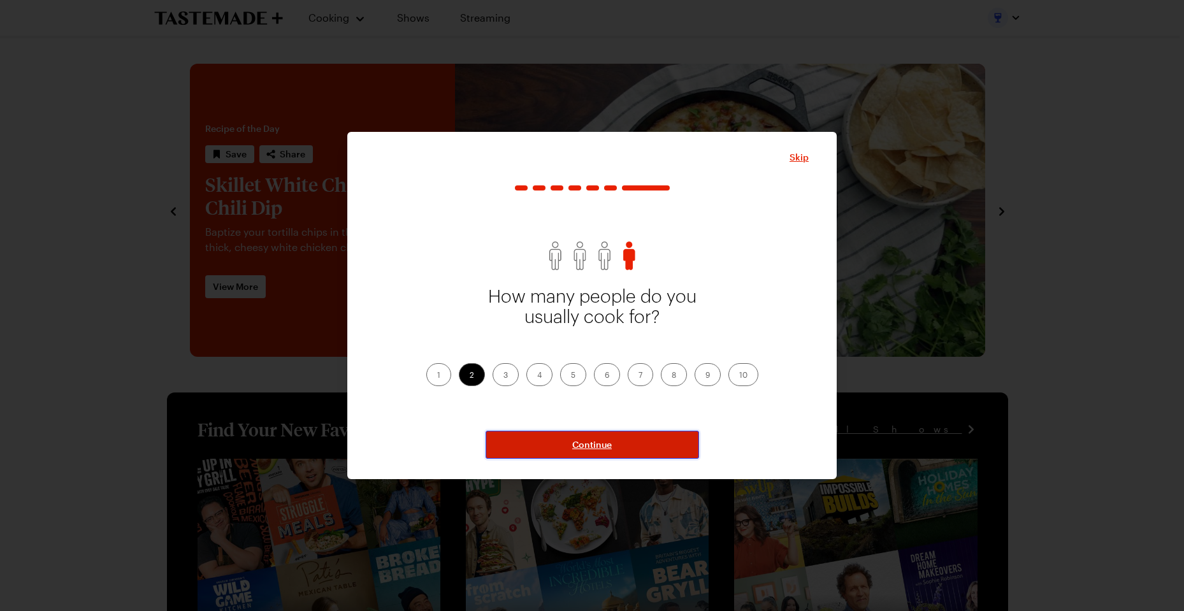
click at [589, 445] on span "Continue" at bounding box center [592, 444] width 40 height 13
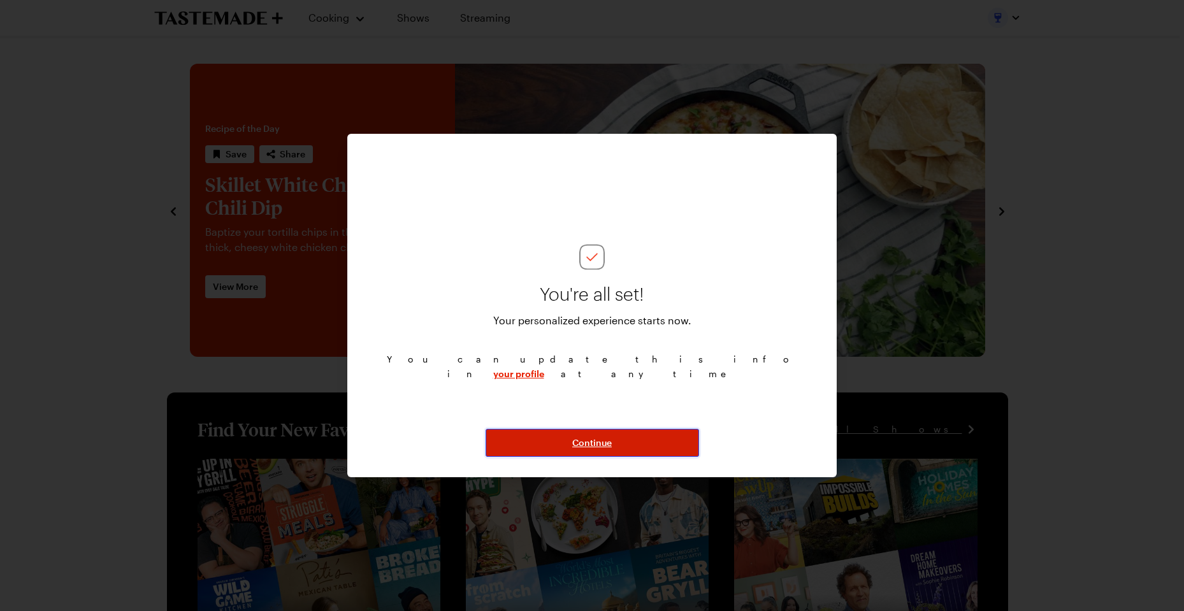
click at [589, 444] on span "Continue" at bounding box center [592, 442] width 40 height 13
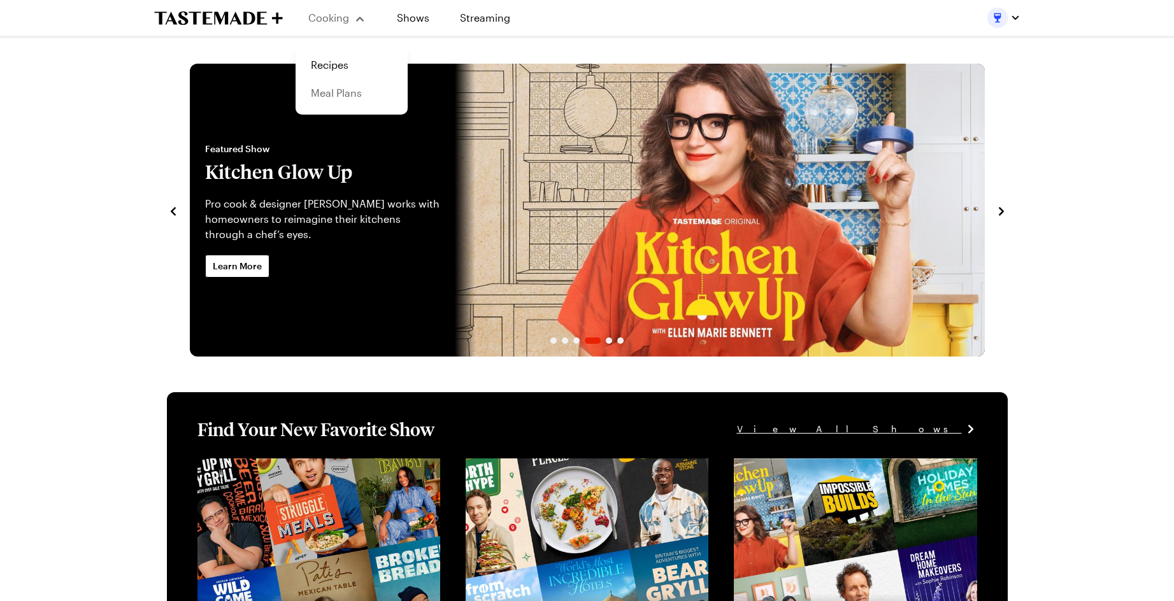
click at [340, 92] on link "Meal Plans" at bounding box center [351, 93] width 97 height 28
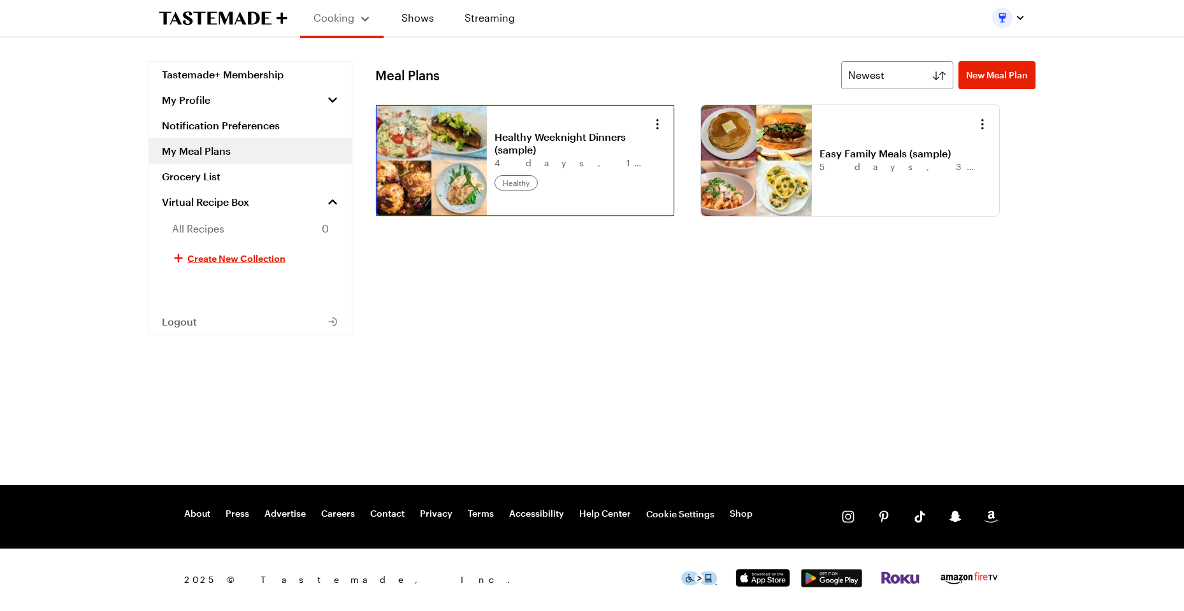
click at [558, 156] on link "Healthy Weeknight Dinners (sample)" at bounding box center [573, 143] width 158 height 25
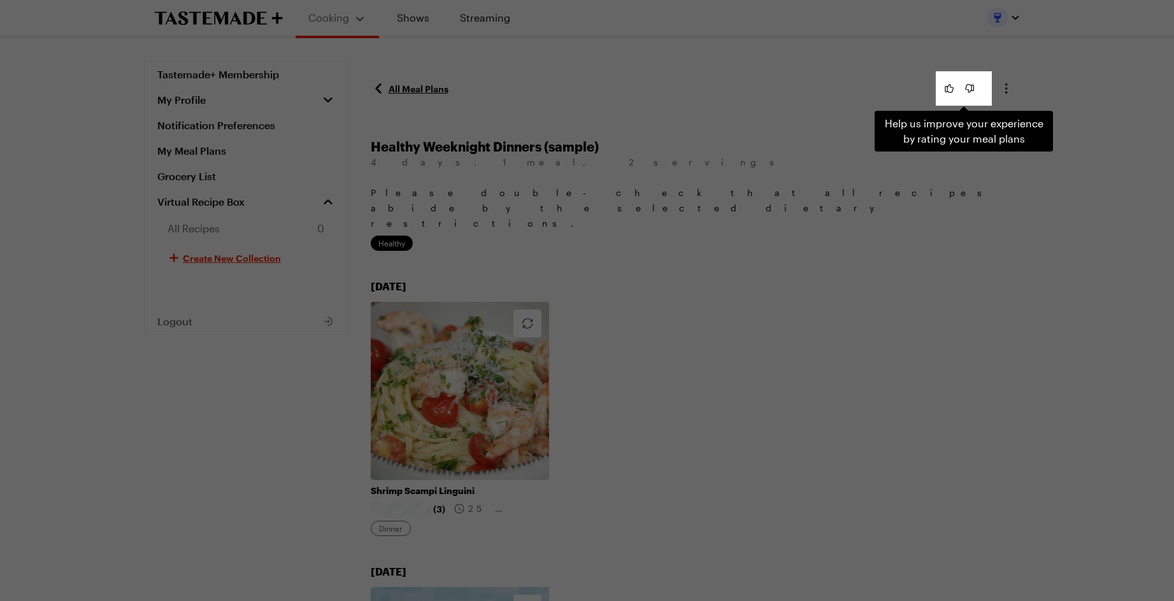
click at [945, 173] on div "Help us improve your experience by rating your meal plans . Press Escape to dis…" at bounding box center [587, 300] width 1174 height 601
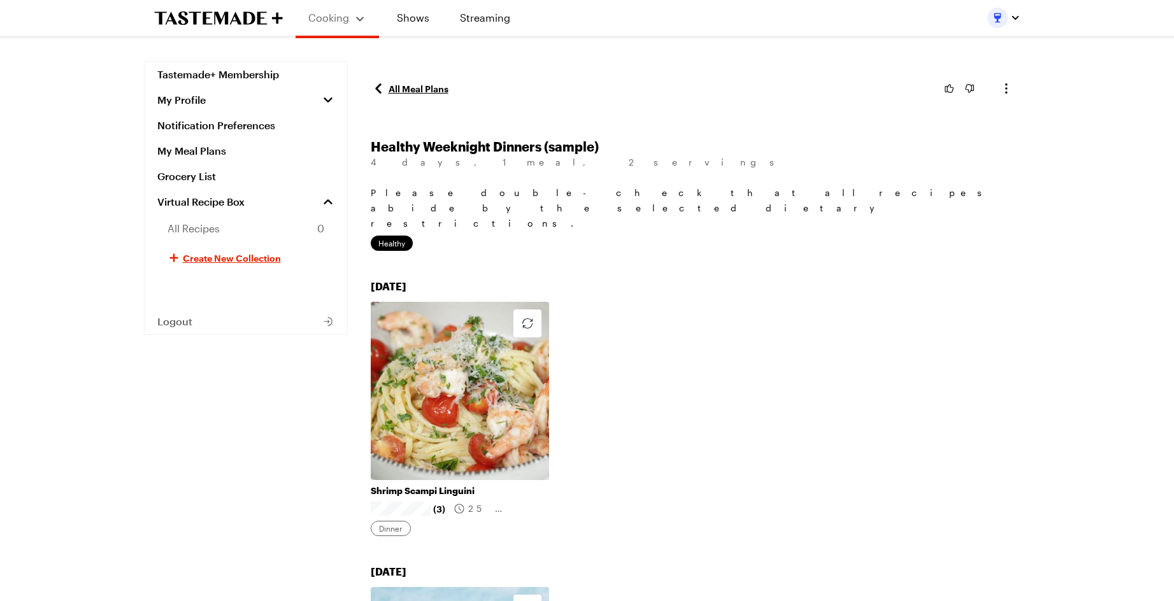
click at [412, 94] on link "All Meal Plans" at bounding box center [410, 88] width 78 height 15
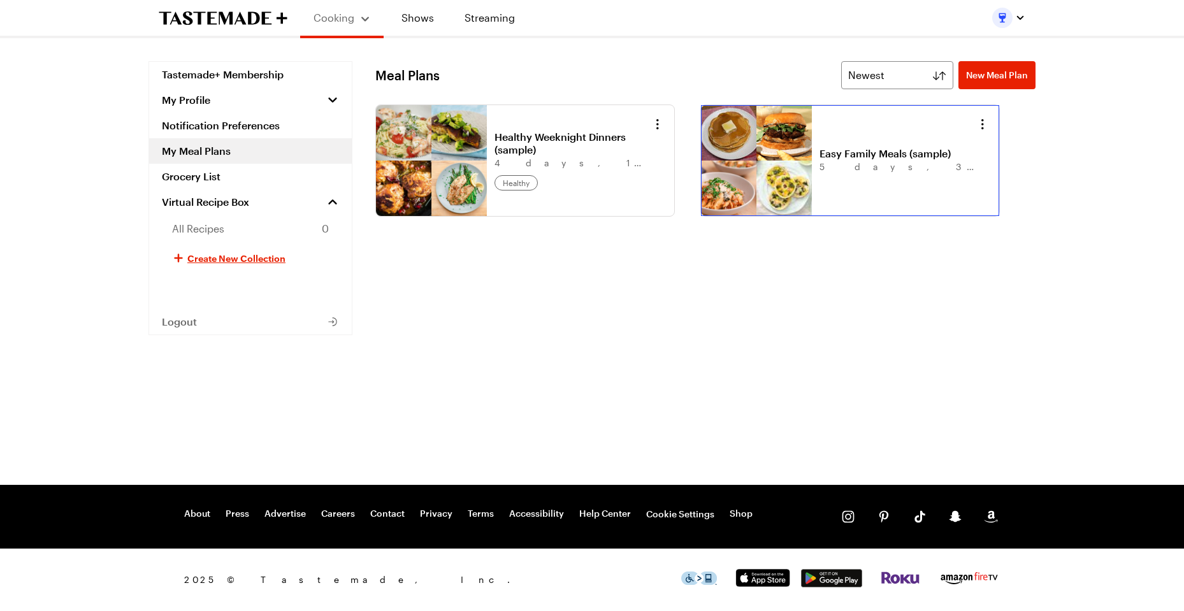
click at [877, 160] on link "Easy Family Meals (sample)" at bounding box center [898, 153] width 158 height 13
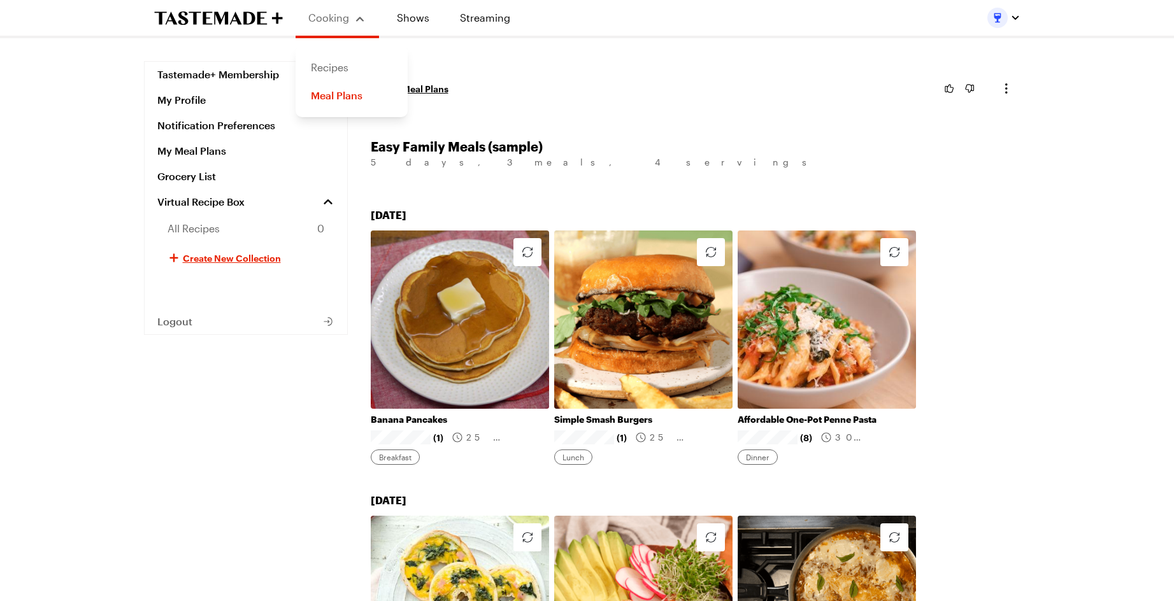
click at [334, 61] on link "Recipes" at bounding box center [351, 68] width 97 height 28
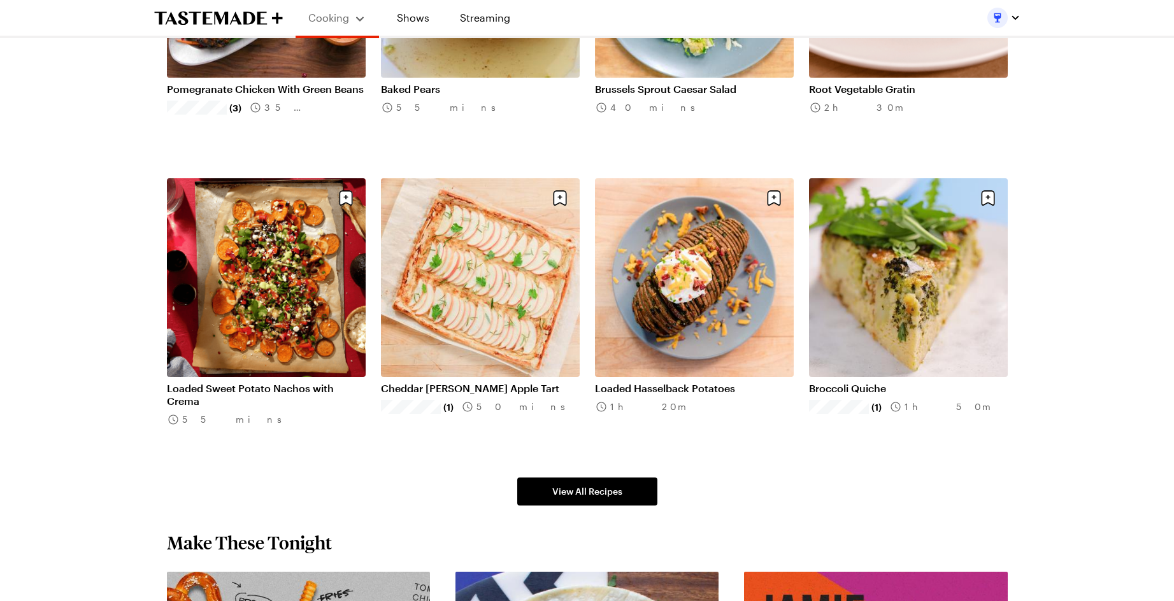
scroll to position [701, 0]
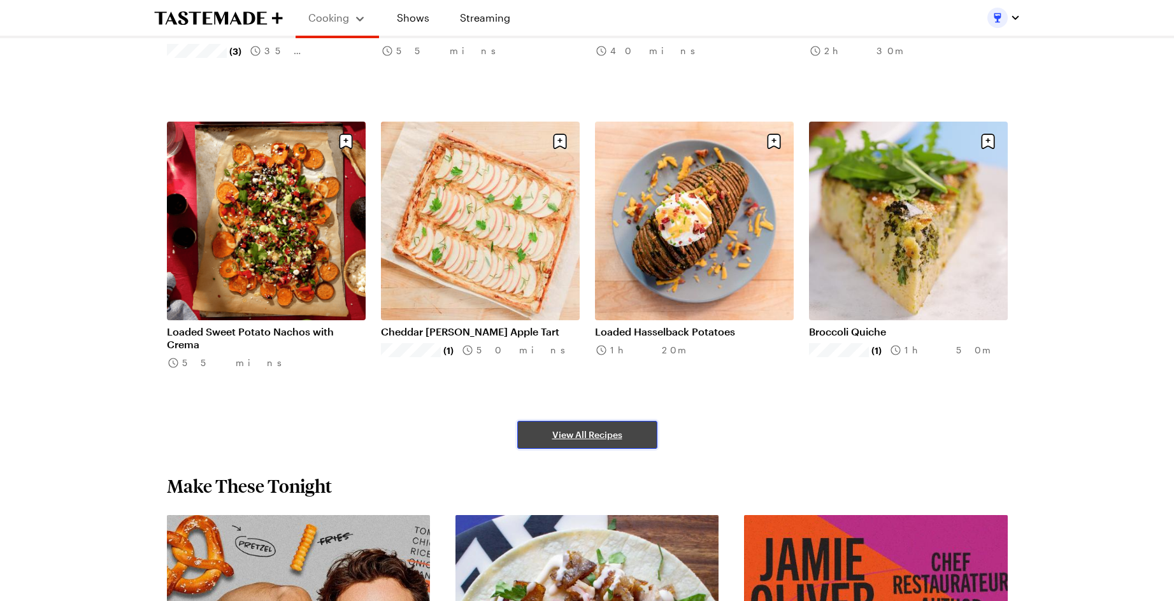
click at [603, 442] on link "View All Recipes" at bounding box center [587, 435] width 140 height 28
